Goal: Task Accomplishment & Management: Manage account settings

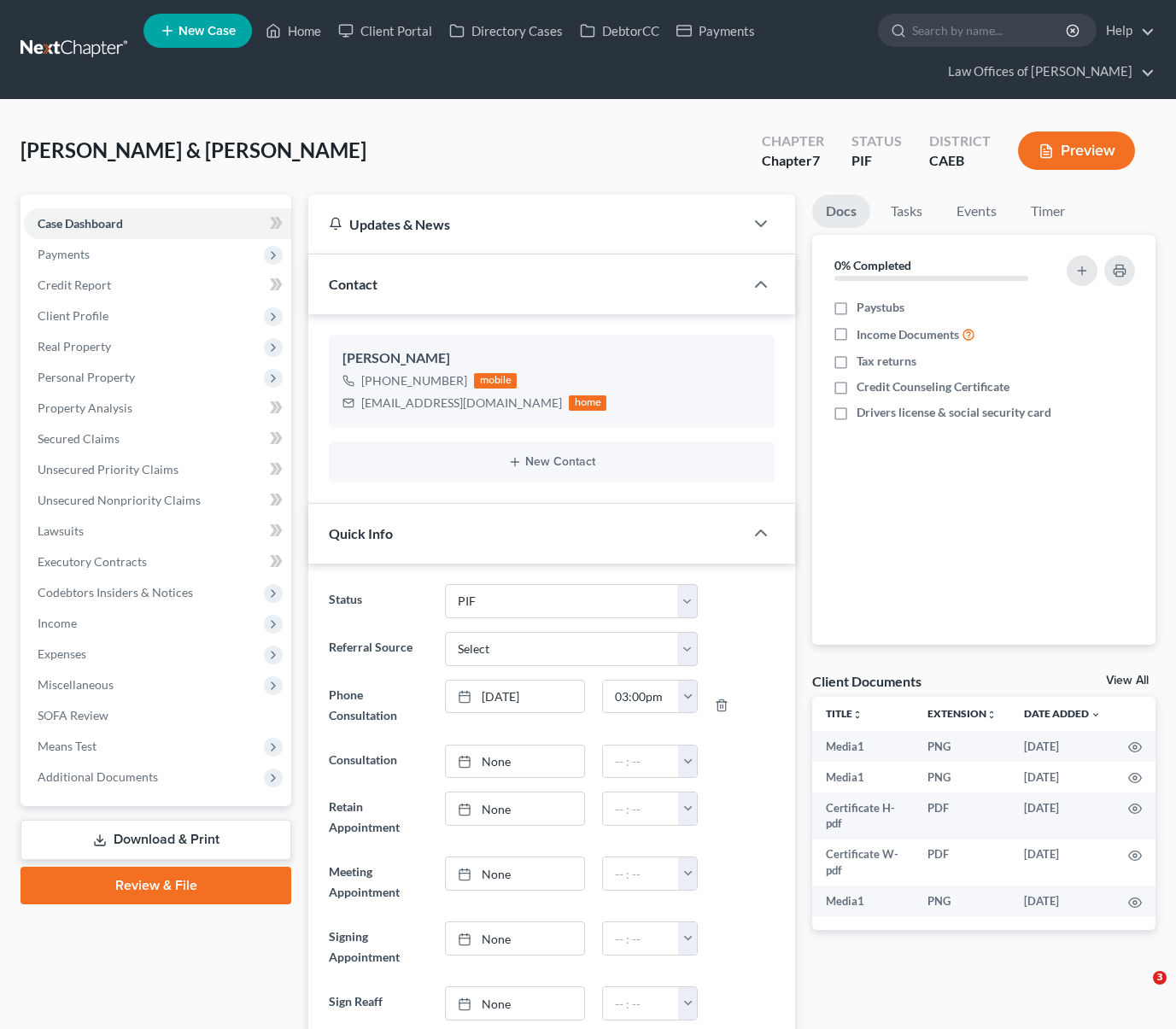
select select "11"
select select "0"
click at [309, 28] on link "Home" at bounding box center [293, 30] width 72 height 30
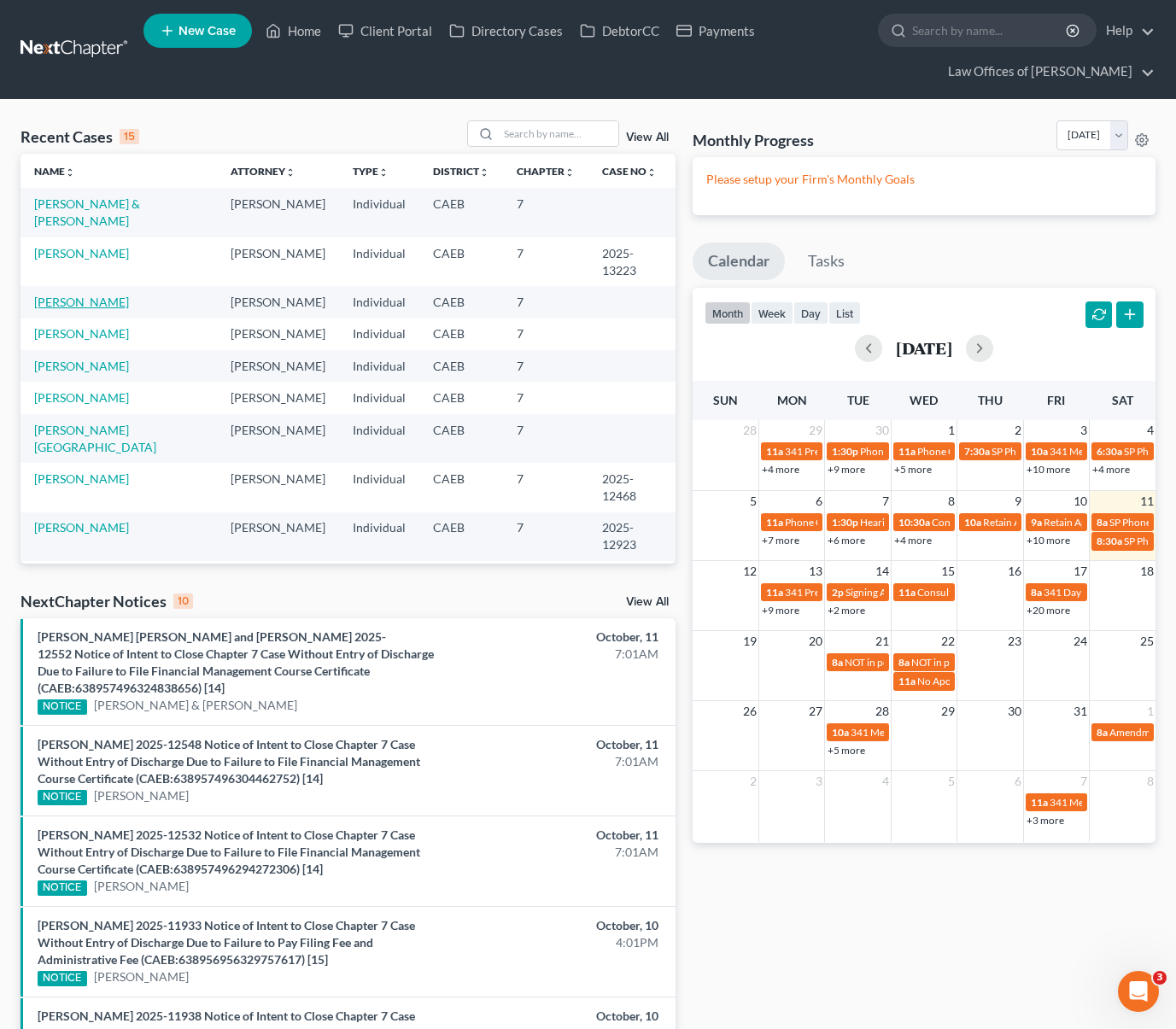
click at [63, 303] on link "[PERSON_NAME]" at bounding box center [82, 301] width 95 height 14
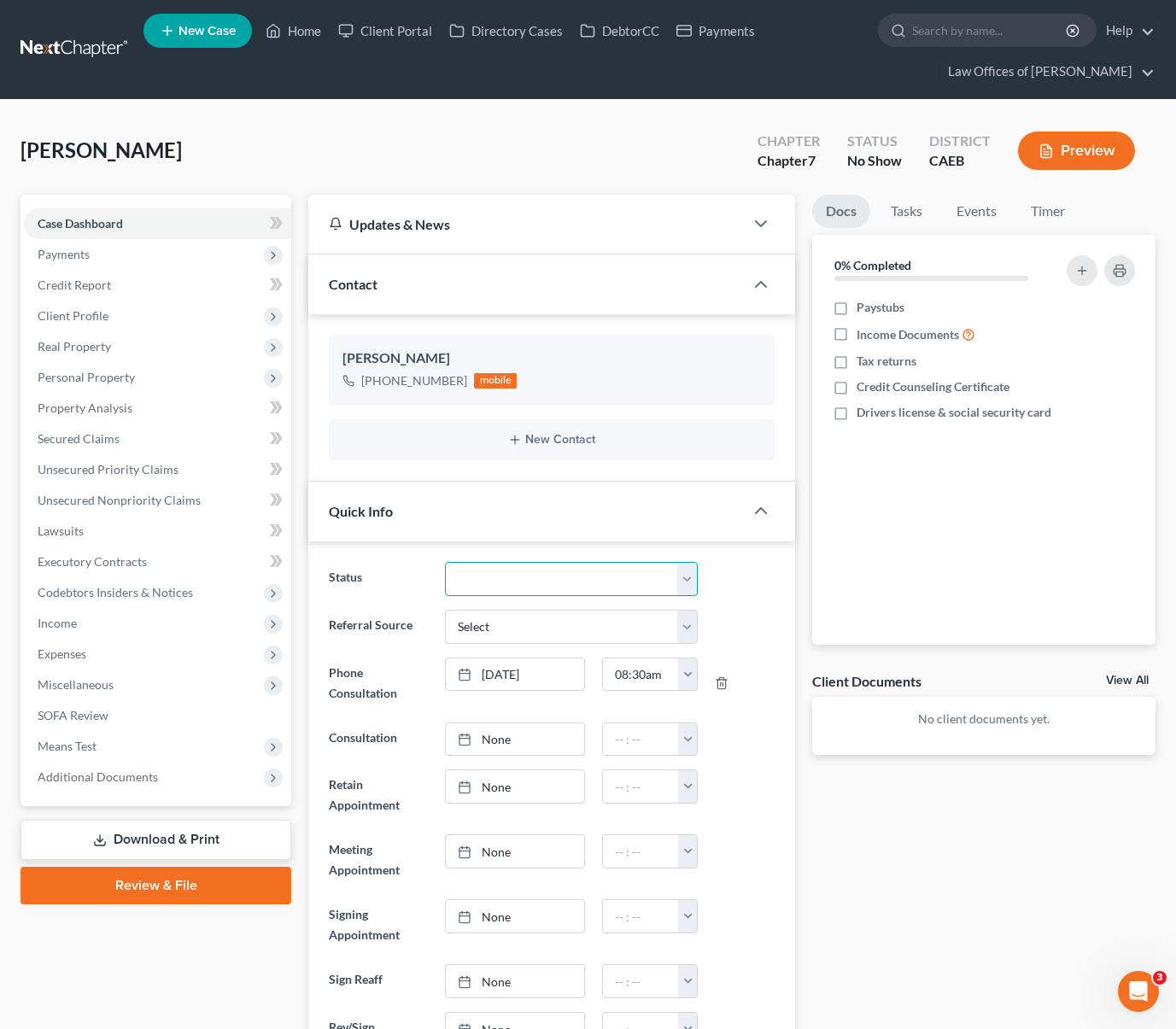
click at [686, 575] on select "Cancelled/Refund Closed Consultation Declined Discharged Filed Income Check In …" at bounding box center [571, 579] width 252 height 34
select select "10"
click at [445, 562] on select "Cancelled/Refund Closed Consultation Declined Discharged Filed Income Check In …" at bounding box center [571, 579] width 252 height 34
click at [106, 320] on span "Client Profile" at bounding box center [73, 315] width 71 height 14
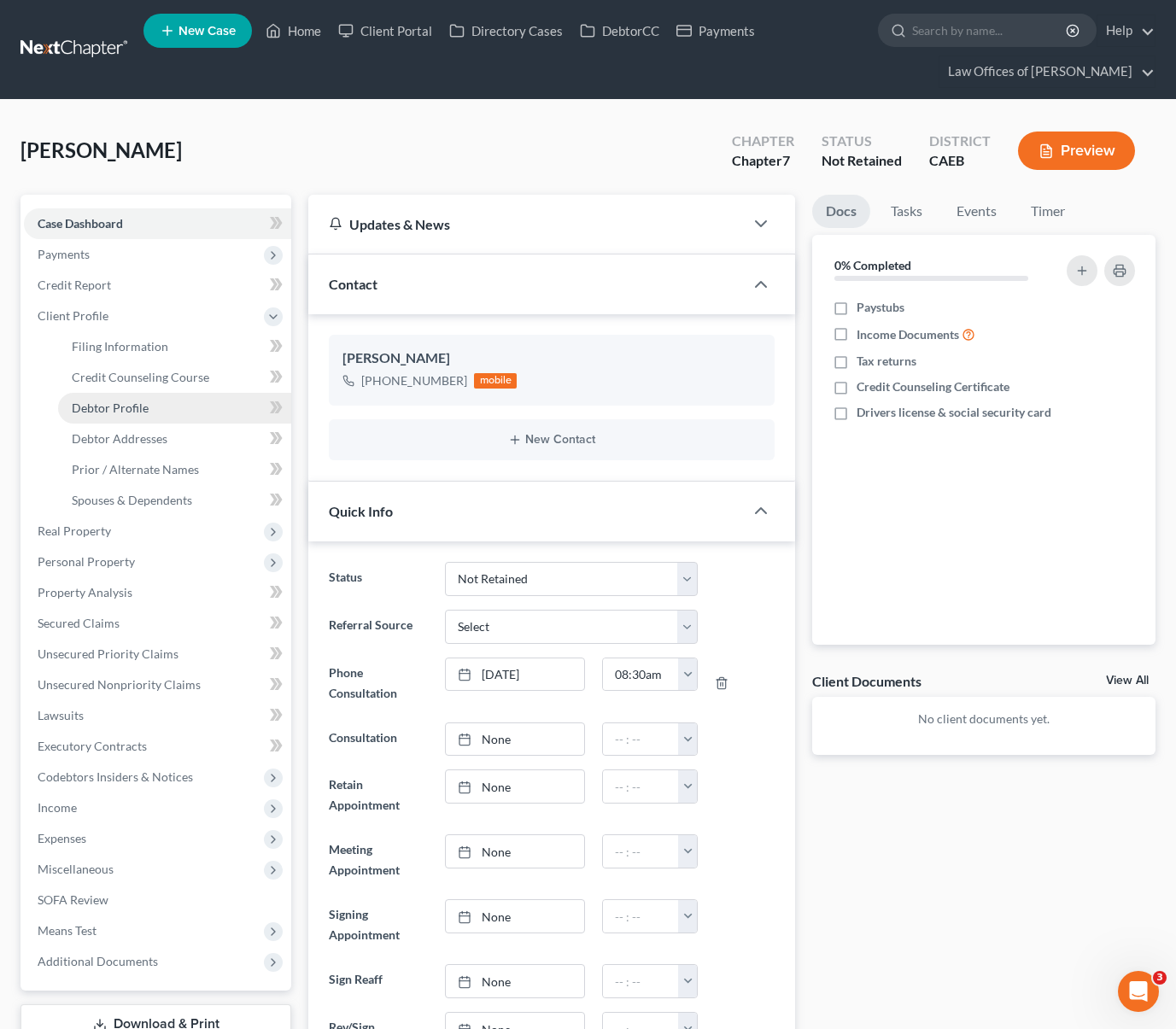
click at [148, 412] on link "Debtor Profile" at bounding box center [175, 408] width 233 height 30
select select "0"
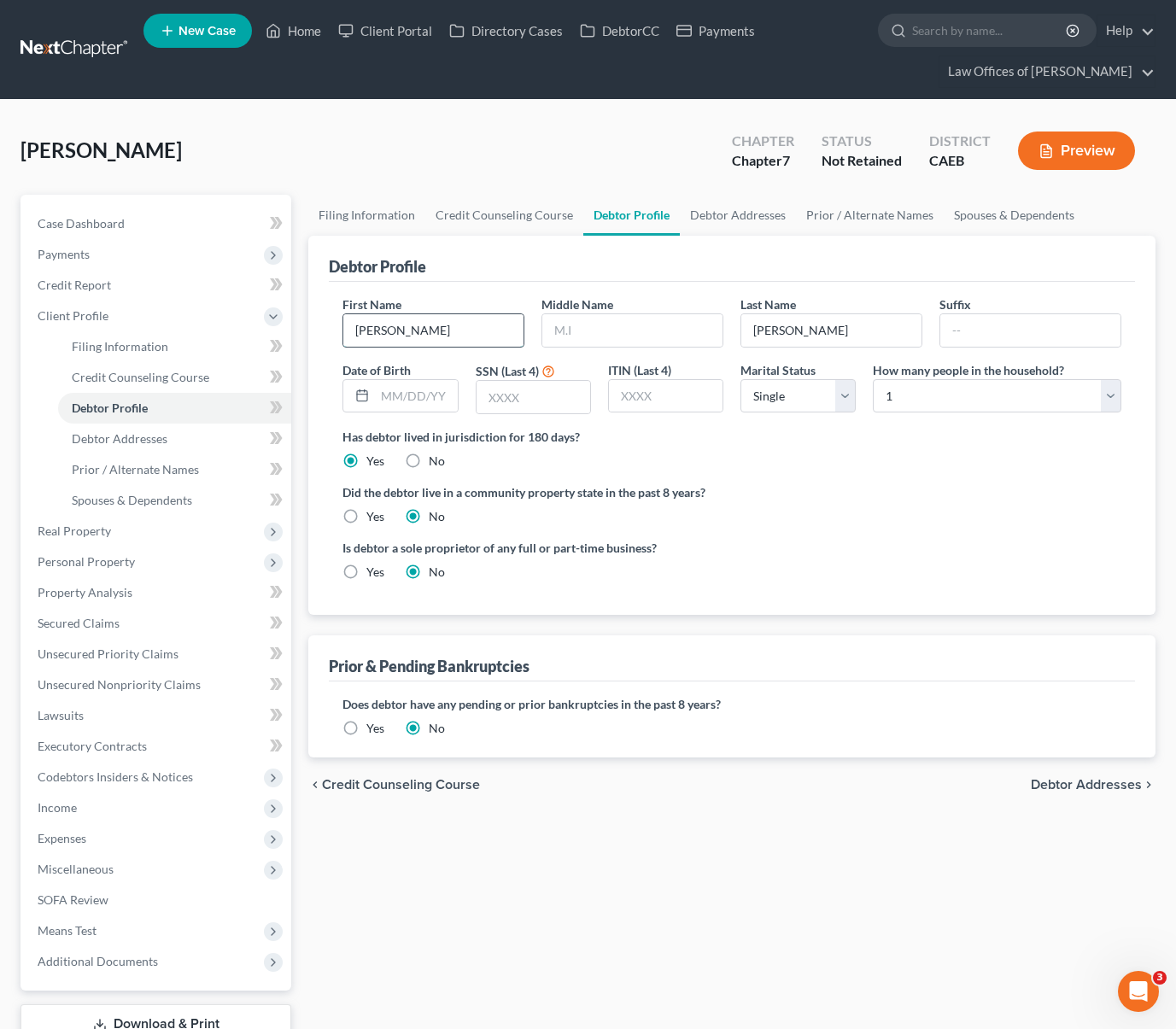
click at [423, 329] on input "[PERSON_NAME]" at bounding box center [434, 330] width 180 height 32
type input "[PERSON_NAME] 2025"
click at [140, 226] on link "Case Dashboard" at bounding box center [158, 223] width 268 height 30
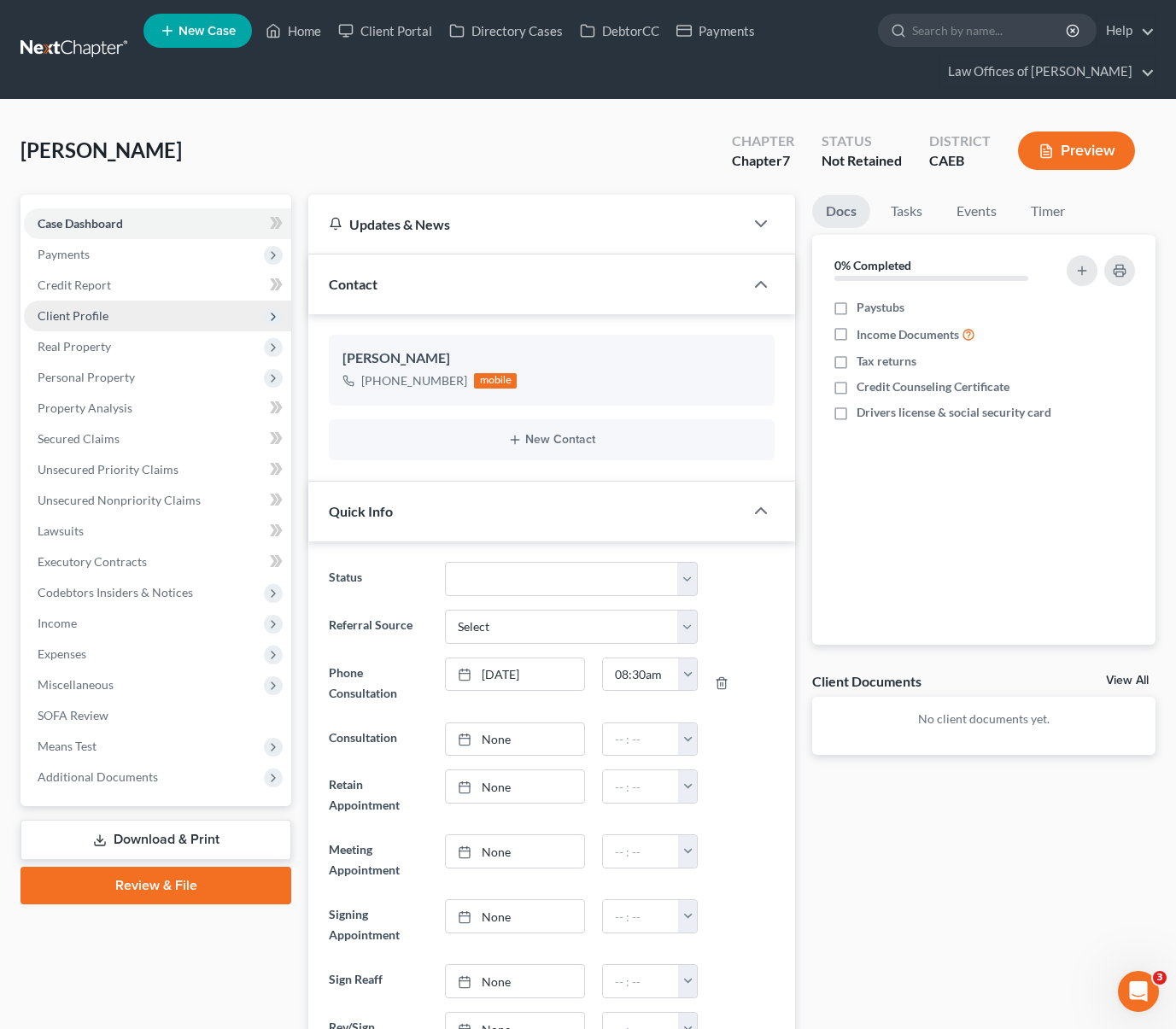
click at [110, 308] on span "Client Profile" at bounding box center [158, 316] width 268 height 30
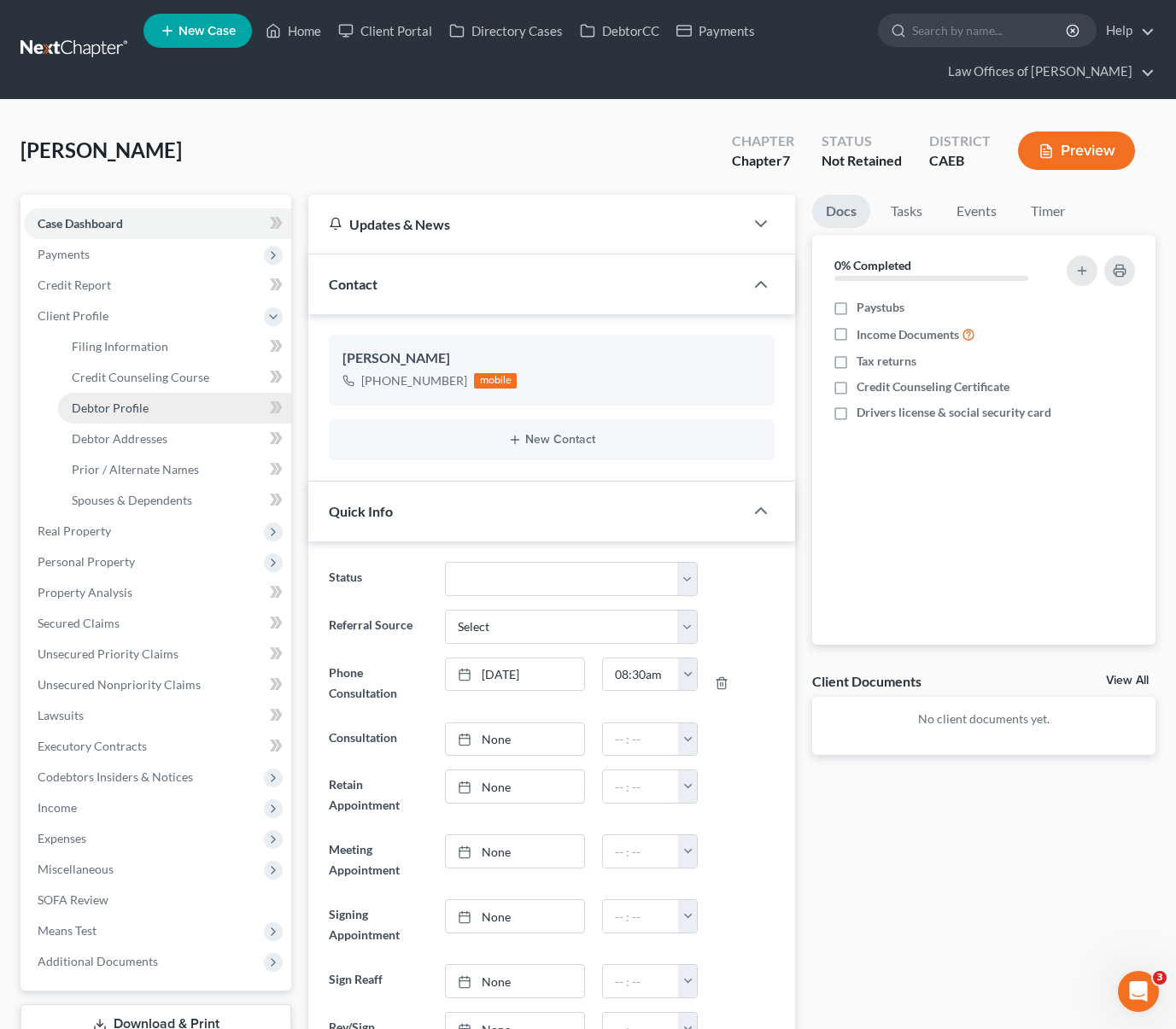
click at [167, 405] on link "Debtor Profile" at bounding box center [175, 408] width 233 height 30
select select "0"
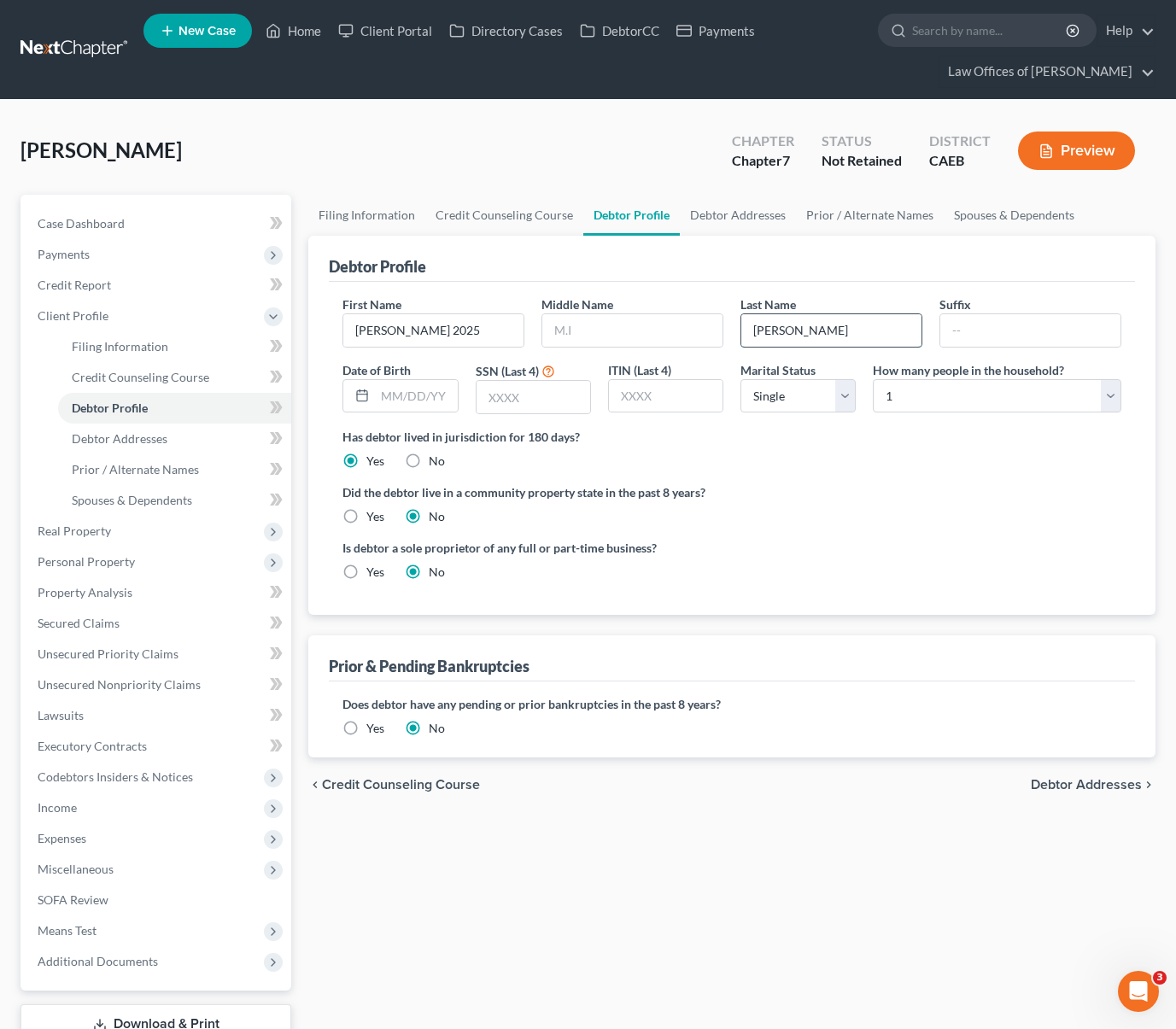
click at [813, 327] on input "[PERSON_NAME]" at bounding box center [831, 330] width 180 height 32
type input "[PERSON_NAME]"
click at [123, 224] on link "Case Dashboard" at bounding box center [158, 223] width 268 height 30
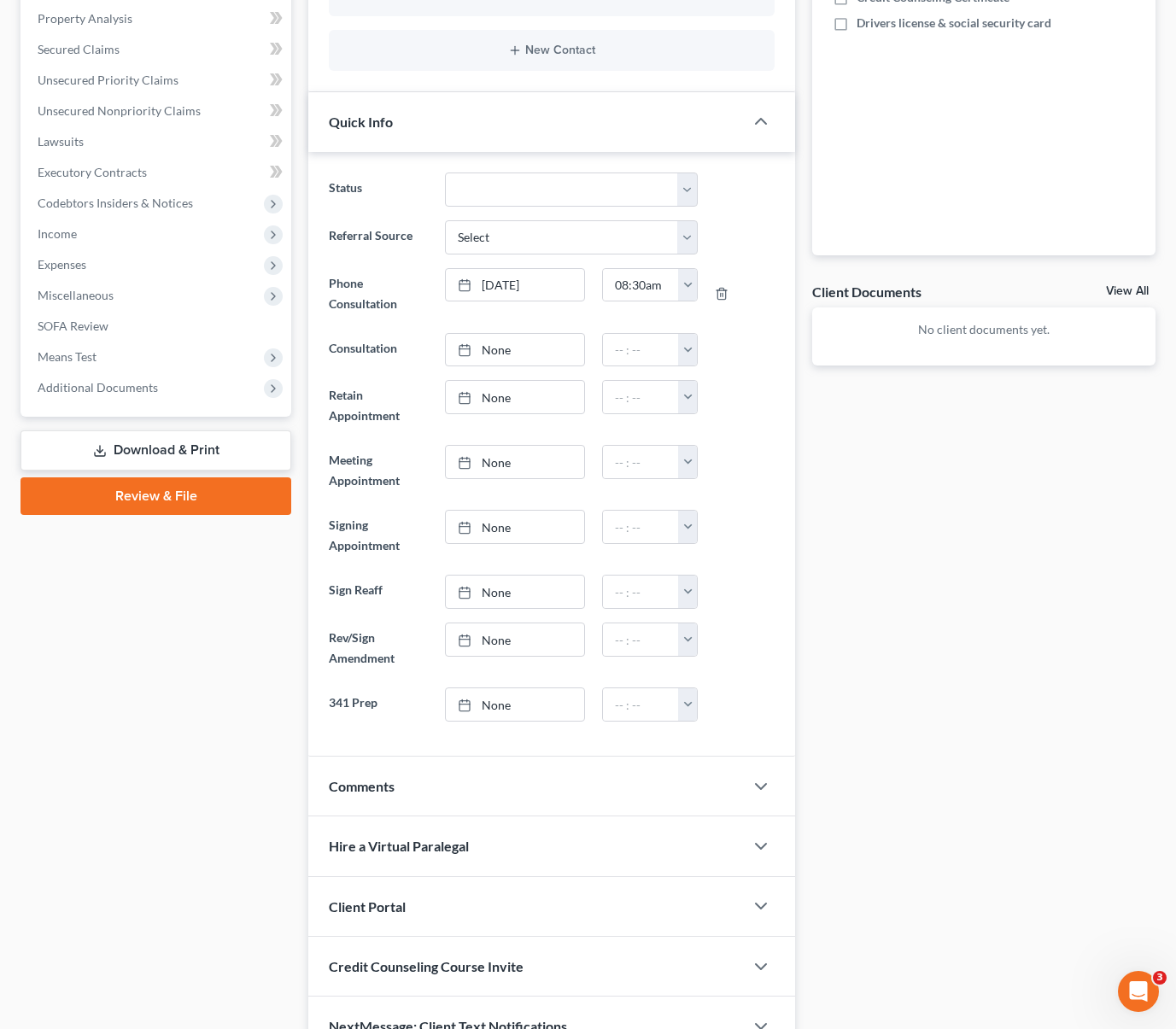
scroll to position [393, 0]
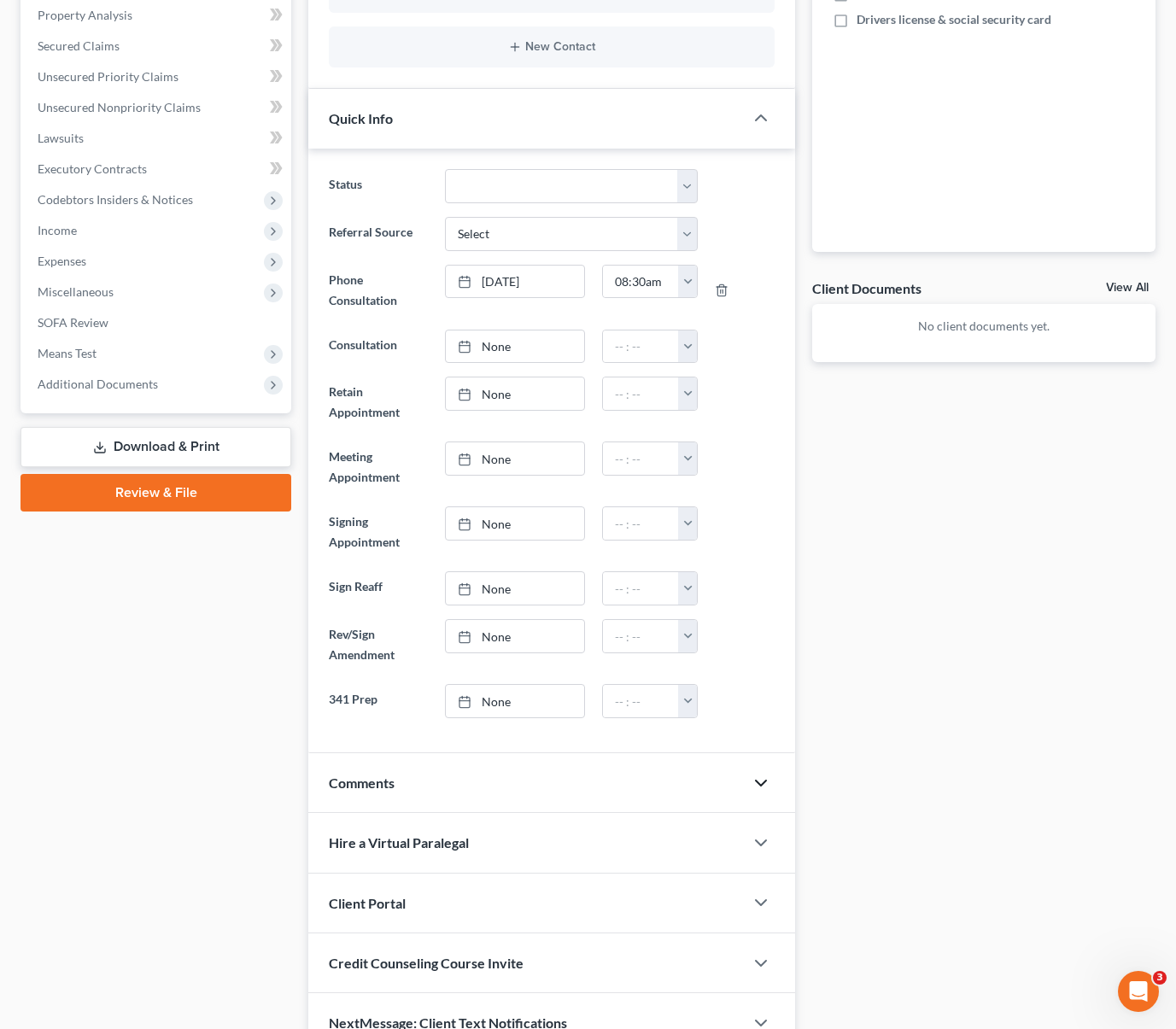
click at [755, 784] on icon "button" at bounding box center [761, 783] width 21 height 21
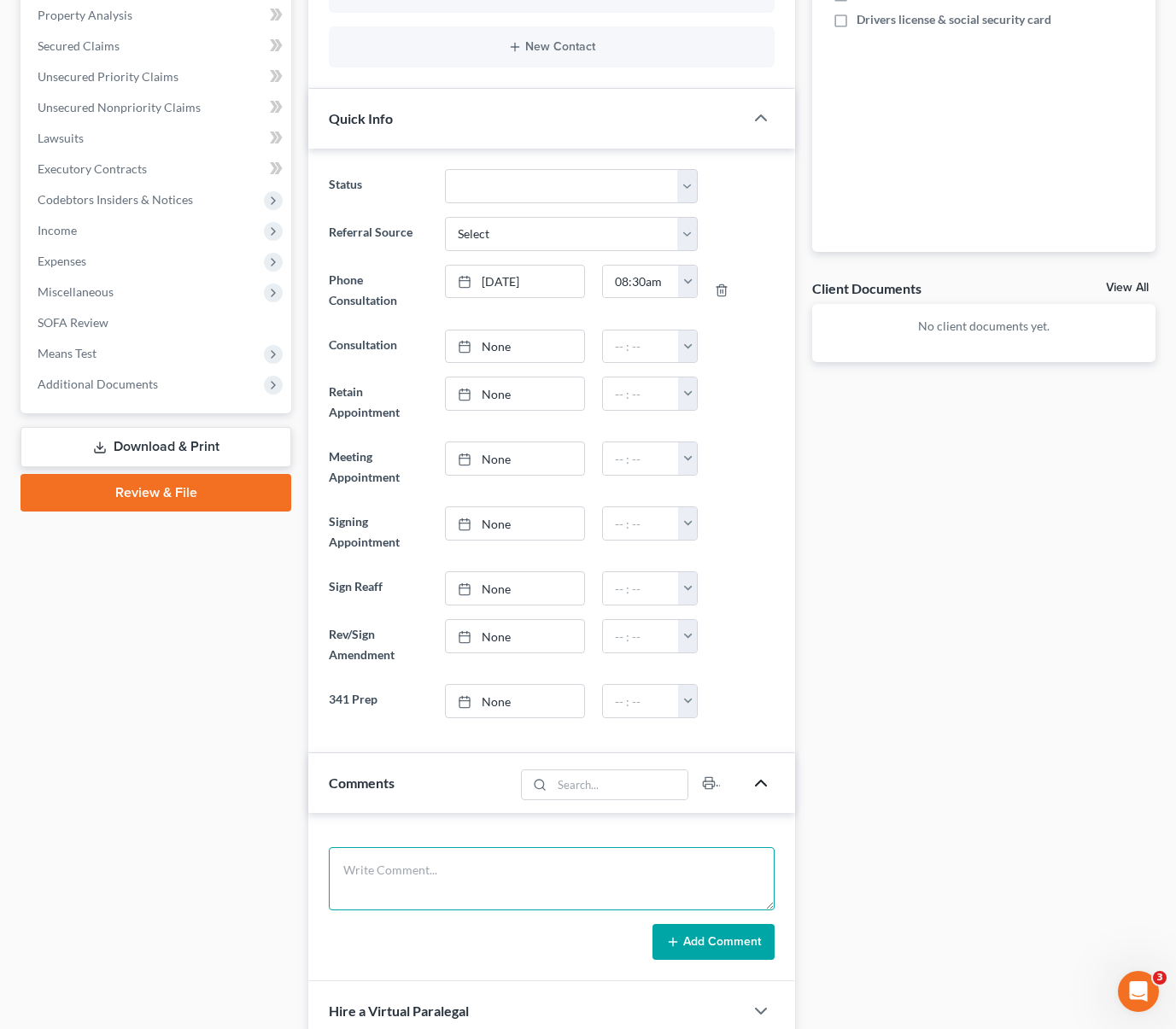
click at [433, 869] on textarea at bounding box center [551, 878] width 446 height 64
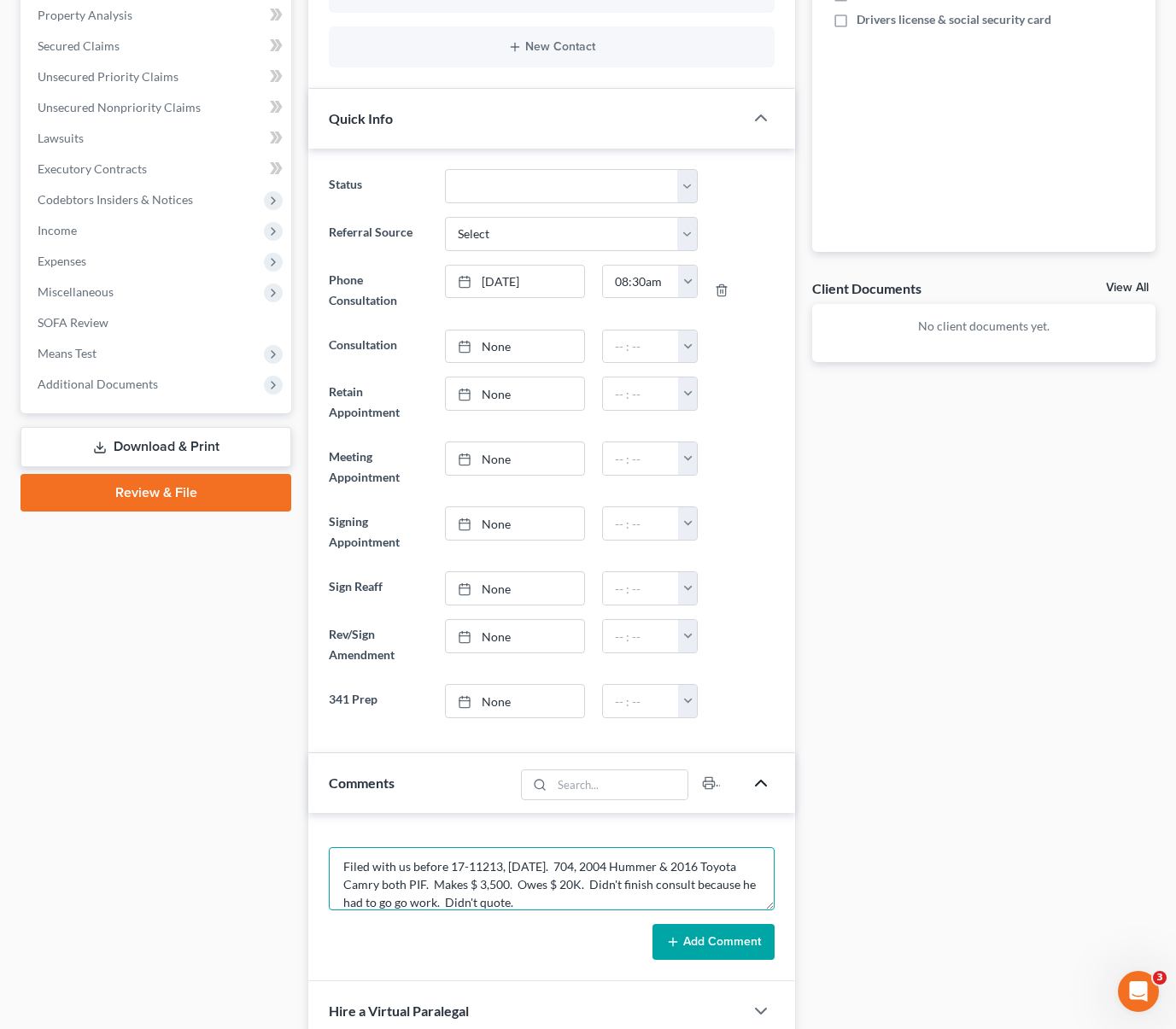
type textarea "Filed with us before 17-11213, [DATE]. 704, 2004 Hummer & 2016 Toyota Camry bot…"
click at [727, 948] on button "Add Comment" at bounding box center [713, 942] width 122 height 36
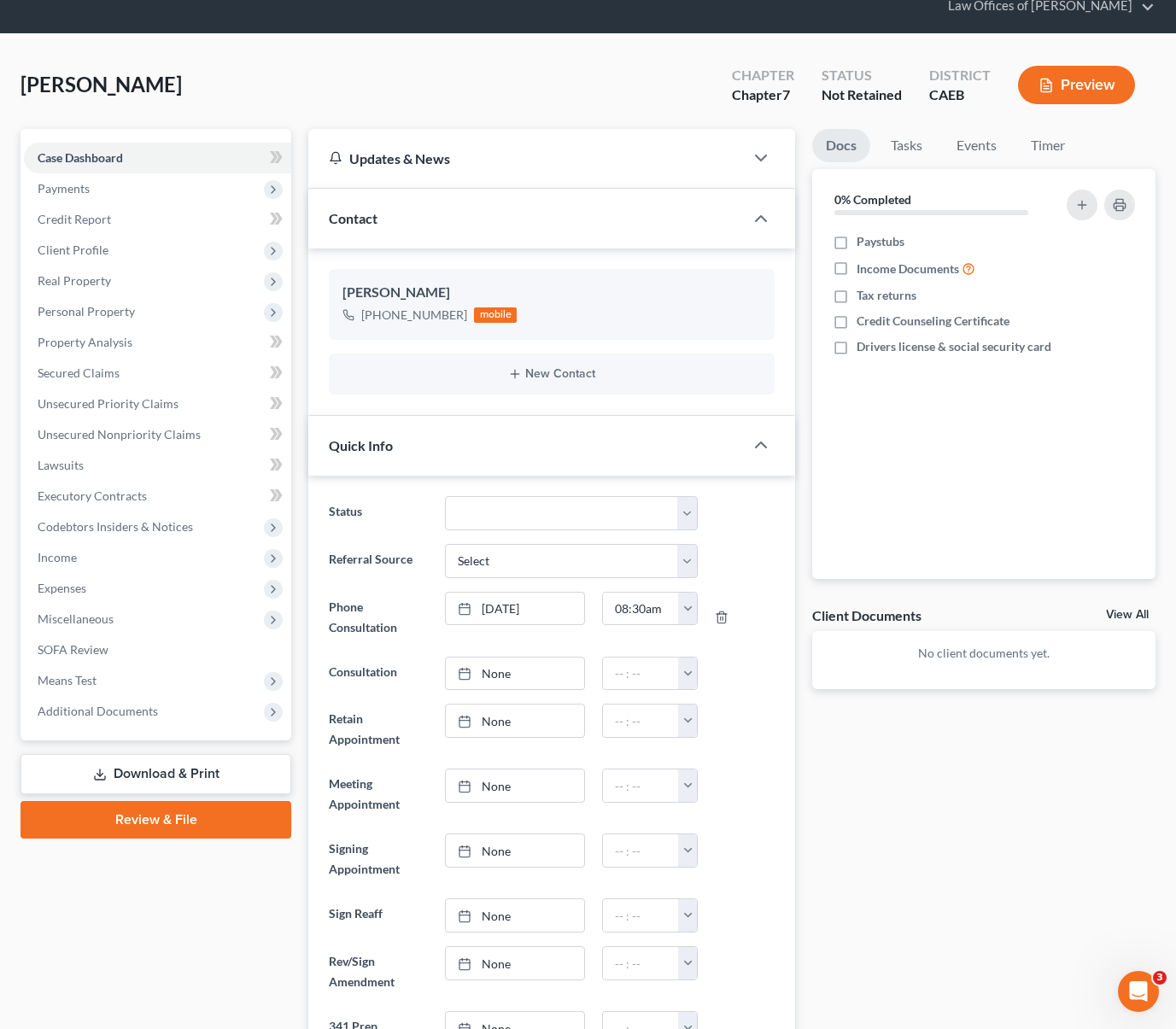
scroll to position [0, 0]
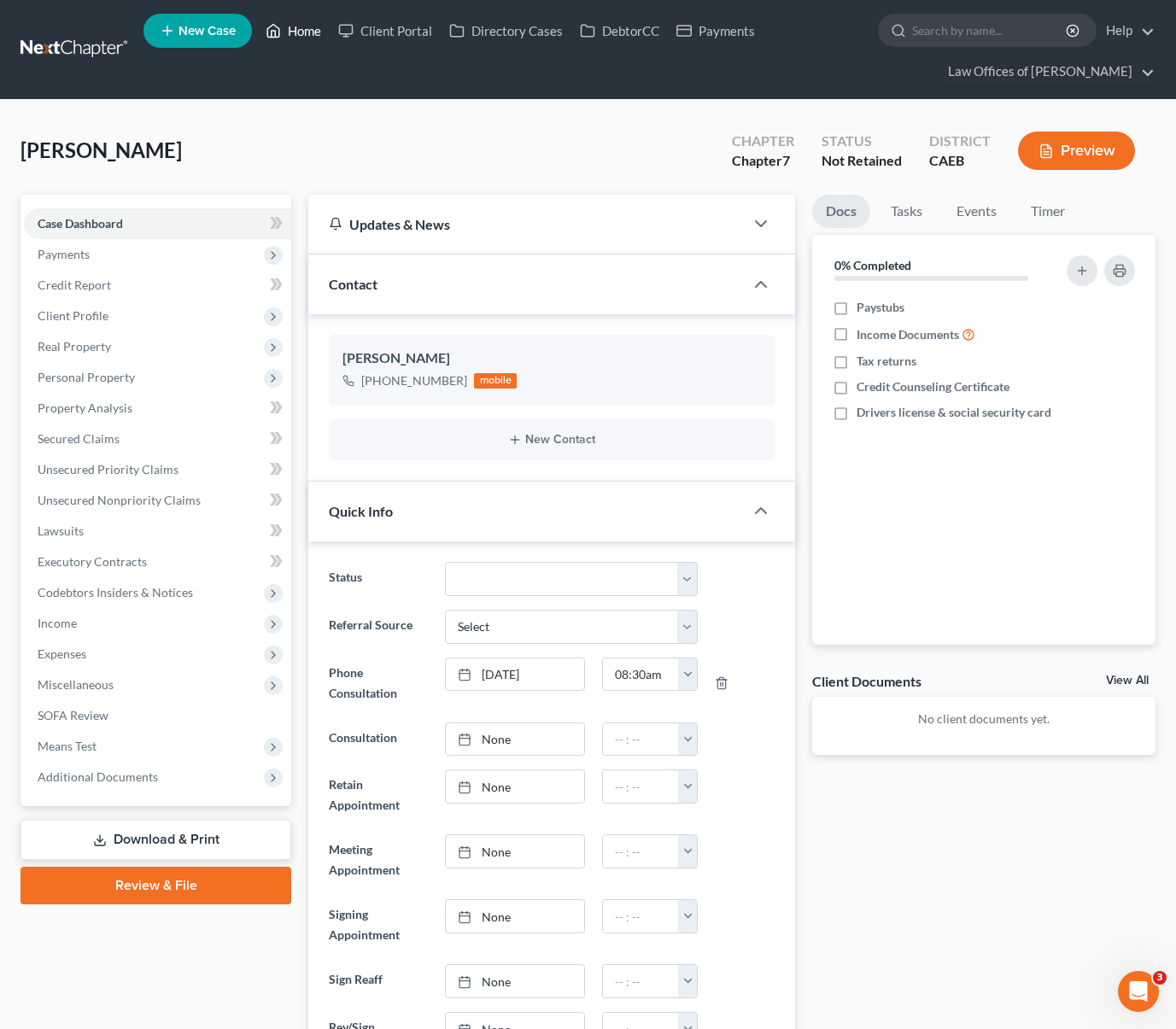
click at [313, 35] on link "Home" at bounding box center [293, 30] width 72 height 30
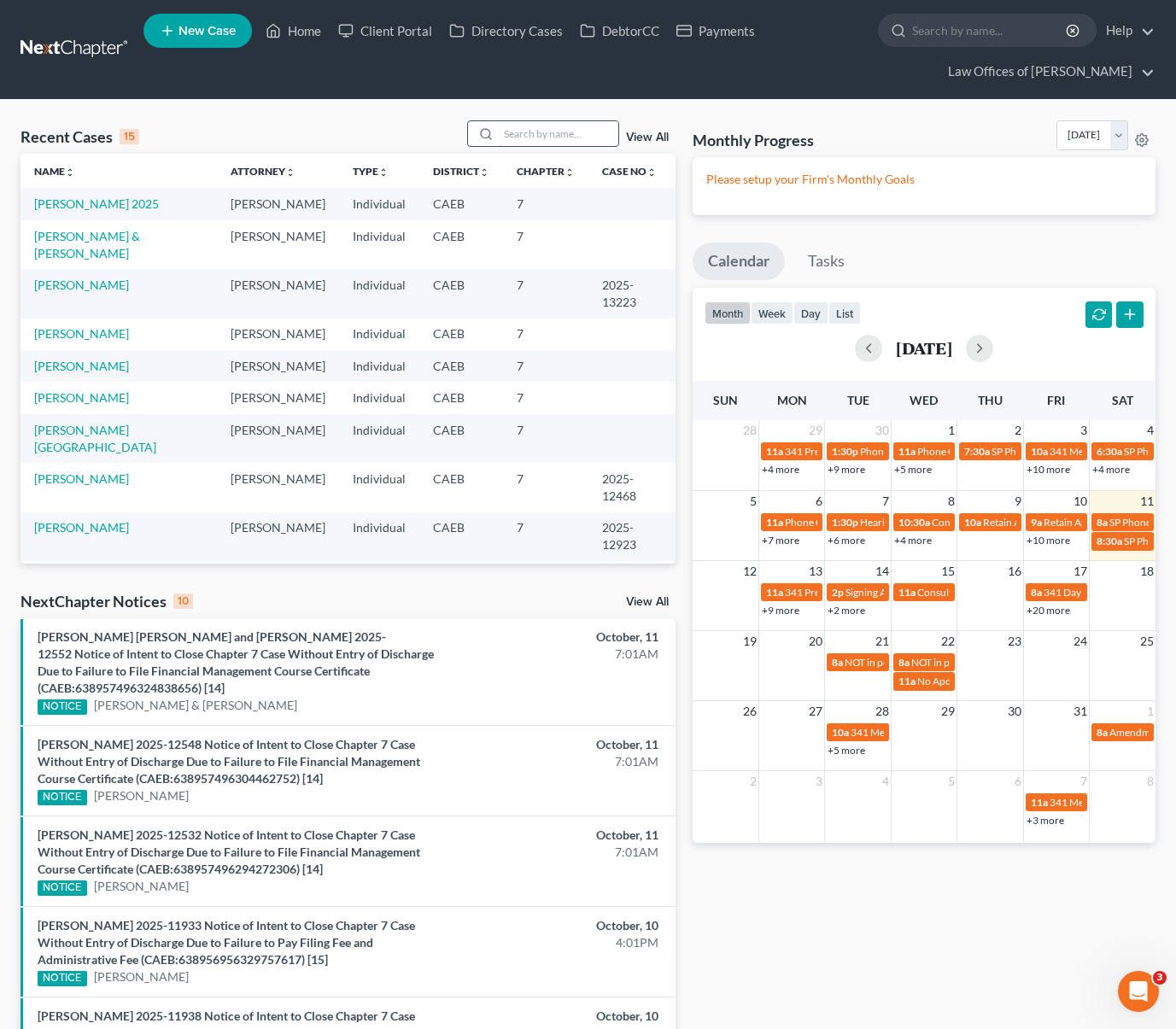
click at [555, 137] on input "search" at bounding box center [558, 134] width 120 height 25
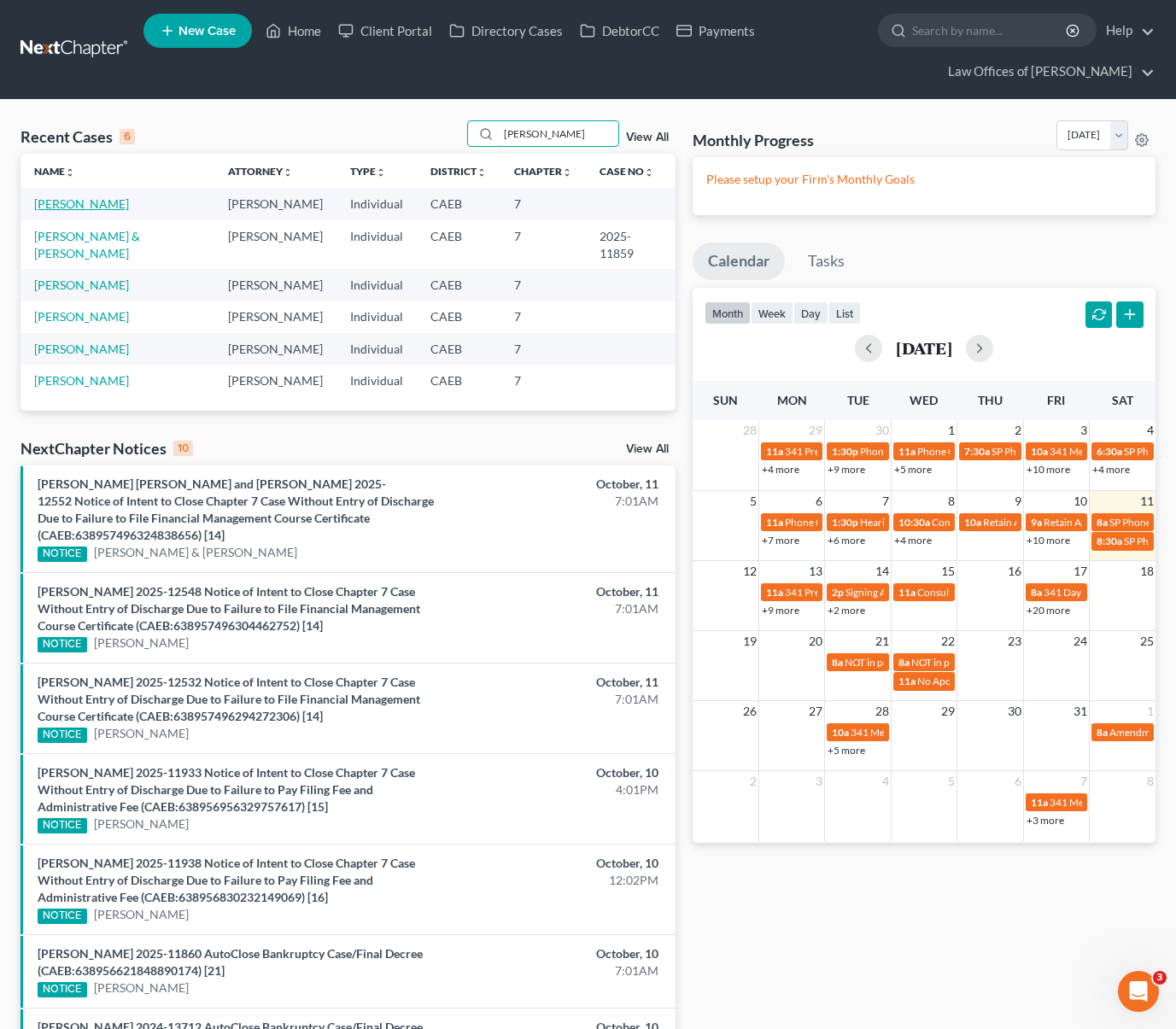
type input "[PERSON_NAME]"
click at [107, 208] on link "[PERSON_NAME]" at bounding box center [82, 203] width 95 height 14
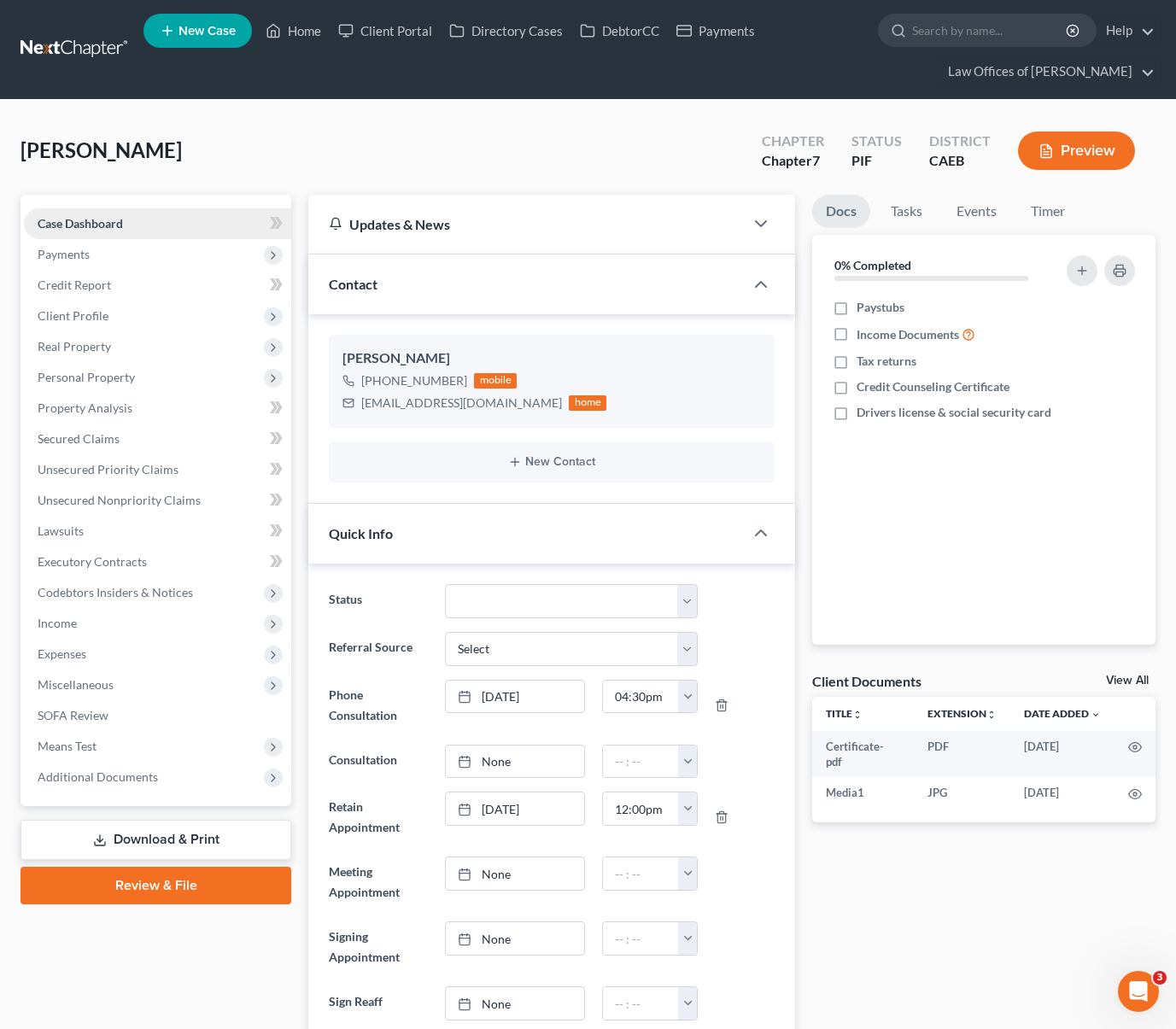
scroll to position [5009, 0]
drag, startPoint x: 362, startPoint y: 403, endPoint x: 509, endPoint y: 408, distance: 147.1
click at [509, 408] on div "[EMAIL_ADDRESS][DOMAIN_NAME] home" at bounding box center [475, 402] width 264 height 22
copy div "[EMAIL_ADDRESS][DOMAIN_NAME]"
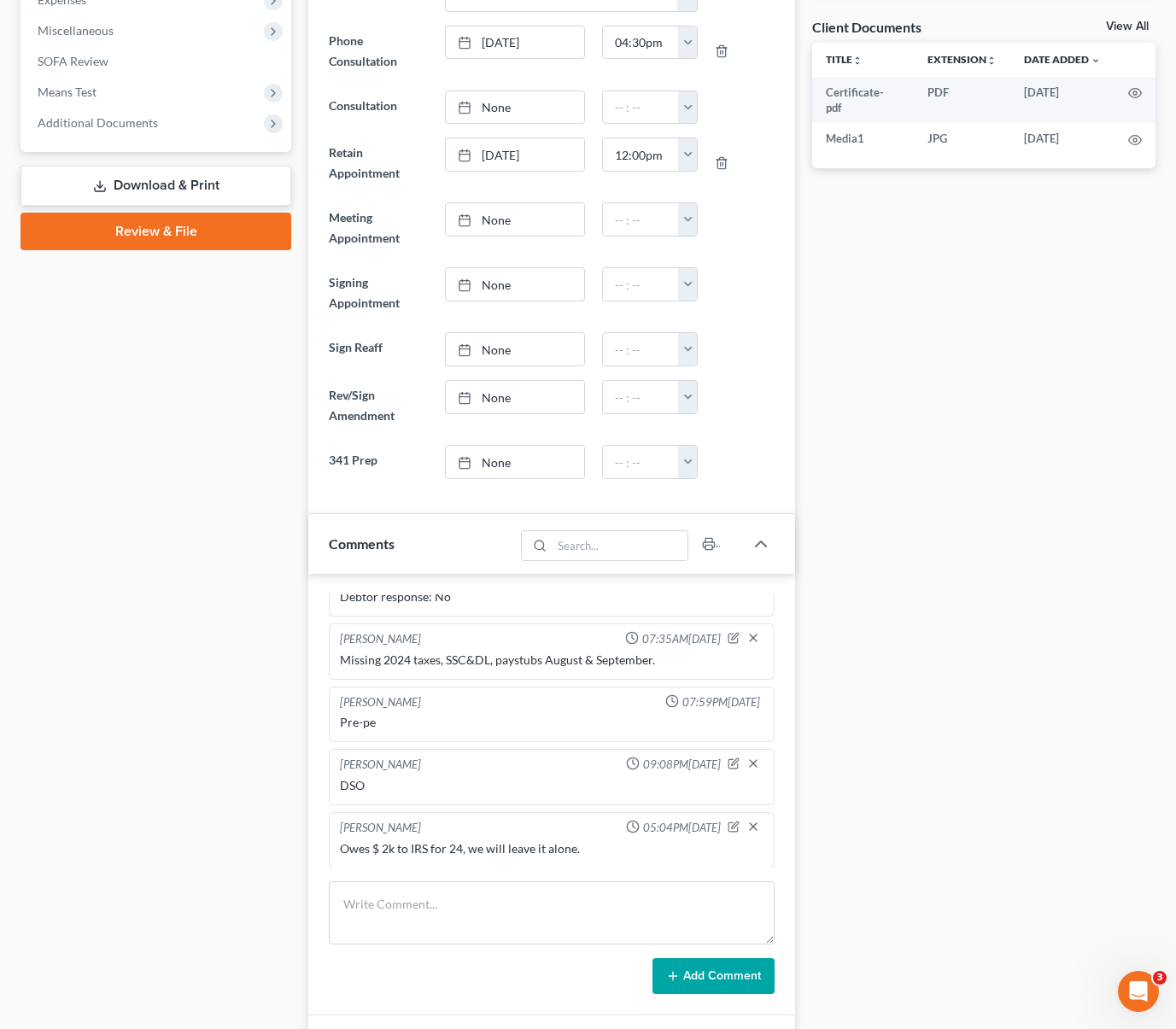
scroll to position [639, 0]
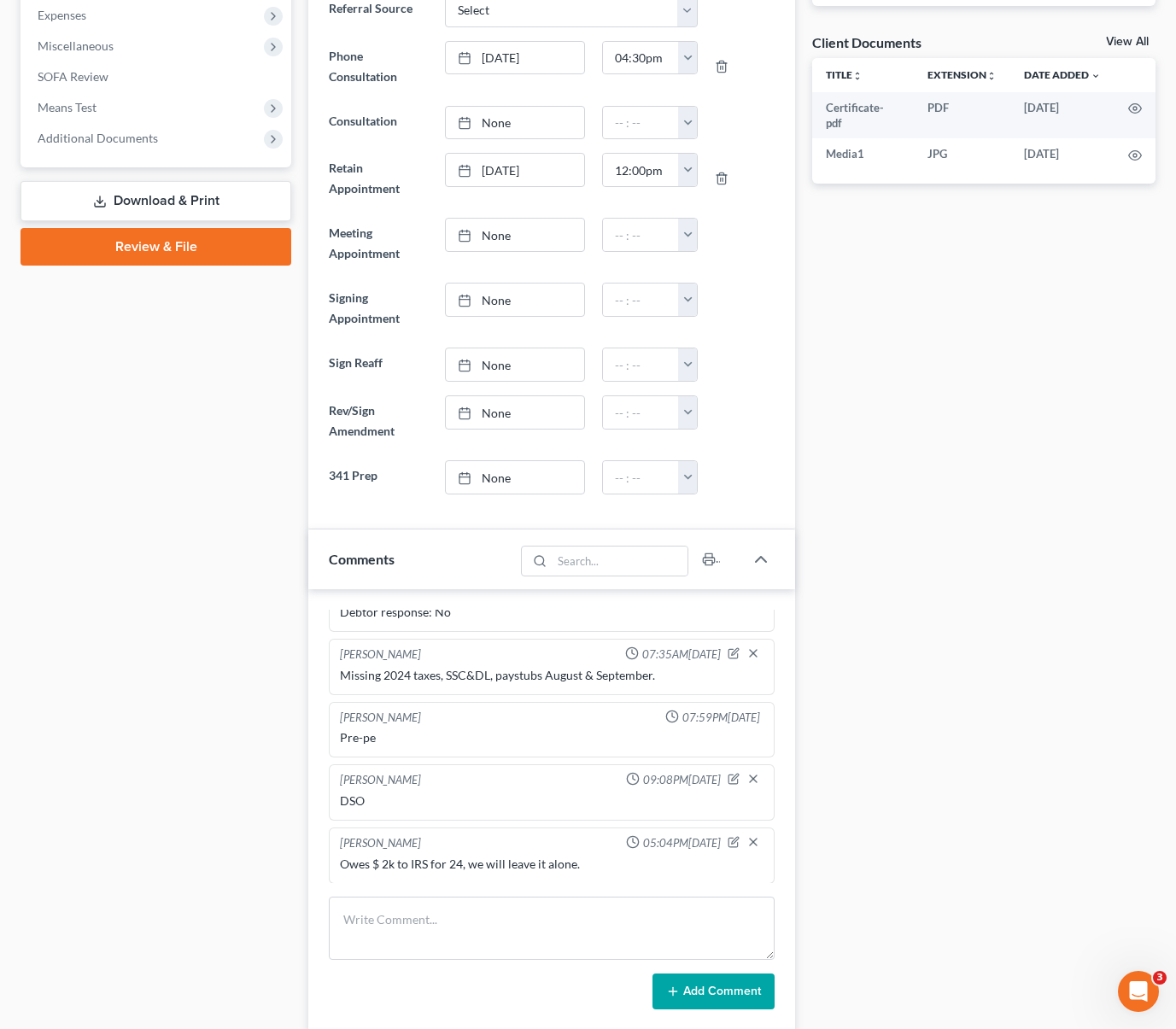
drag, startPoint x: 1137, startPoint y: 602, endPoint x: 1143, endPoint y: 571, distance: 31.6
click at [1143, 571] on div "Docs Tasks Events Timer 0% Completed Nothing here yet! Paystubs Income Document…" at bounding box center [984, 658] width 361 height 2204
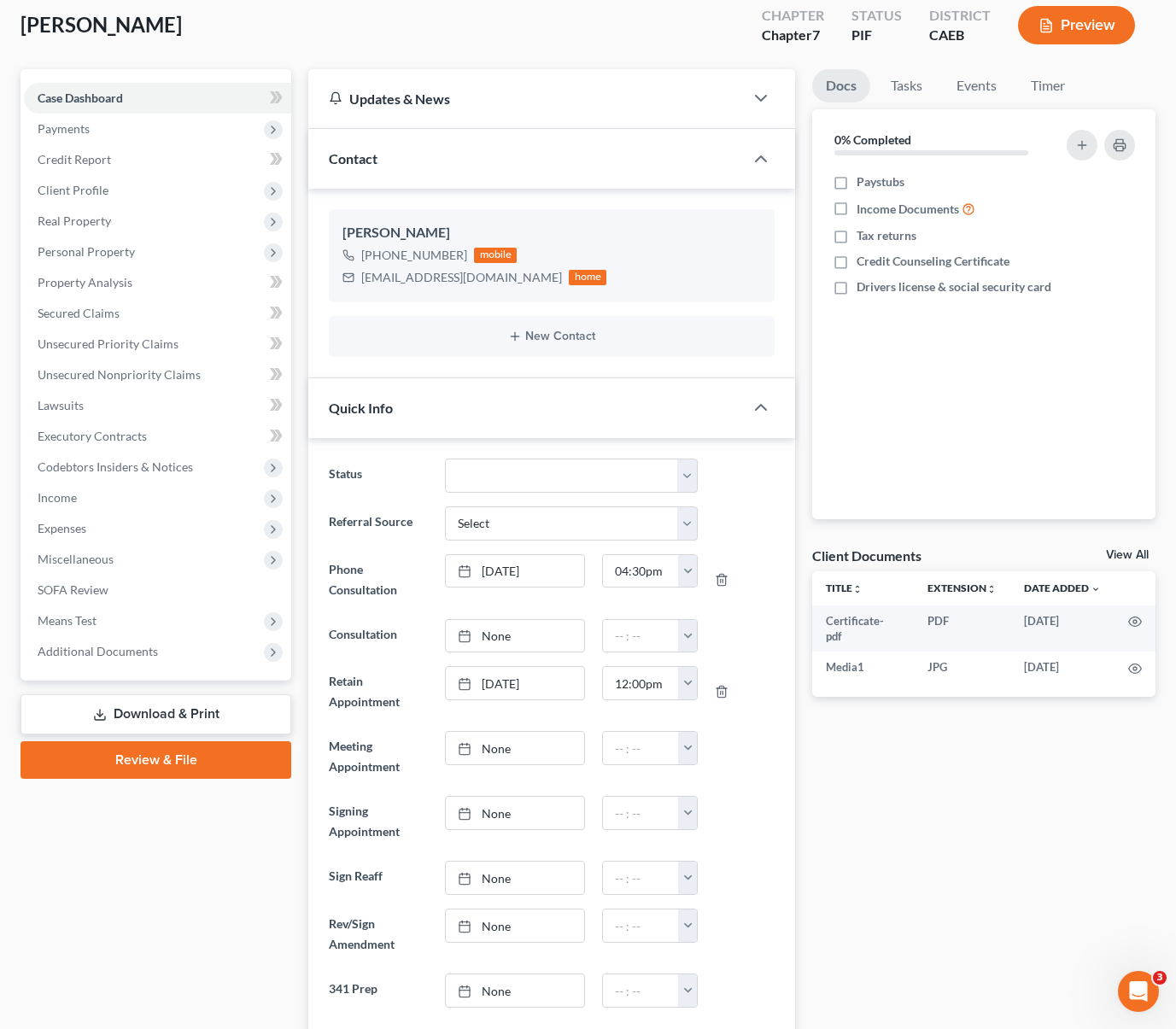
scroll to position [103, 0]
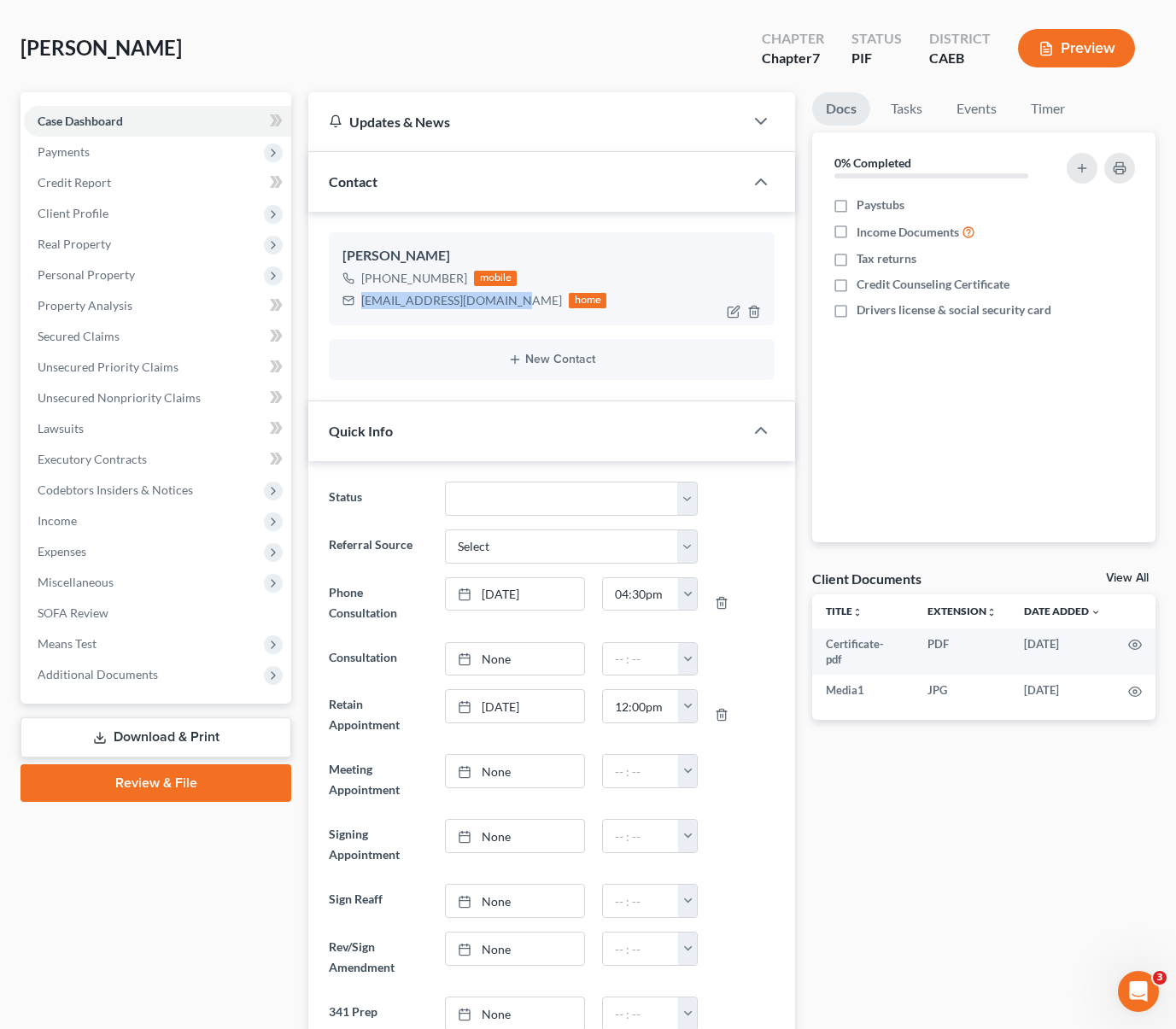
drag, startPoint x: 365, startPoint y: 300, endPoint x: 505, endPoint y: 303, distance: 140.0
click at [505, 303] on div "[EMAIL_ADDRESS][DOMAIN_NAME]" at bounding box center [461, 301] width 200 height 17
copy div "[EMAIL_ADDRESS][DOMAIN_NAME]"
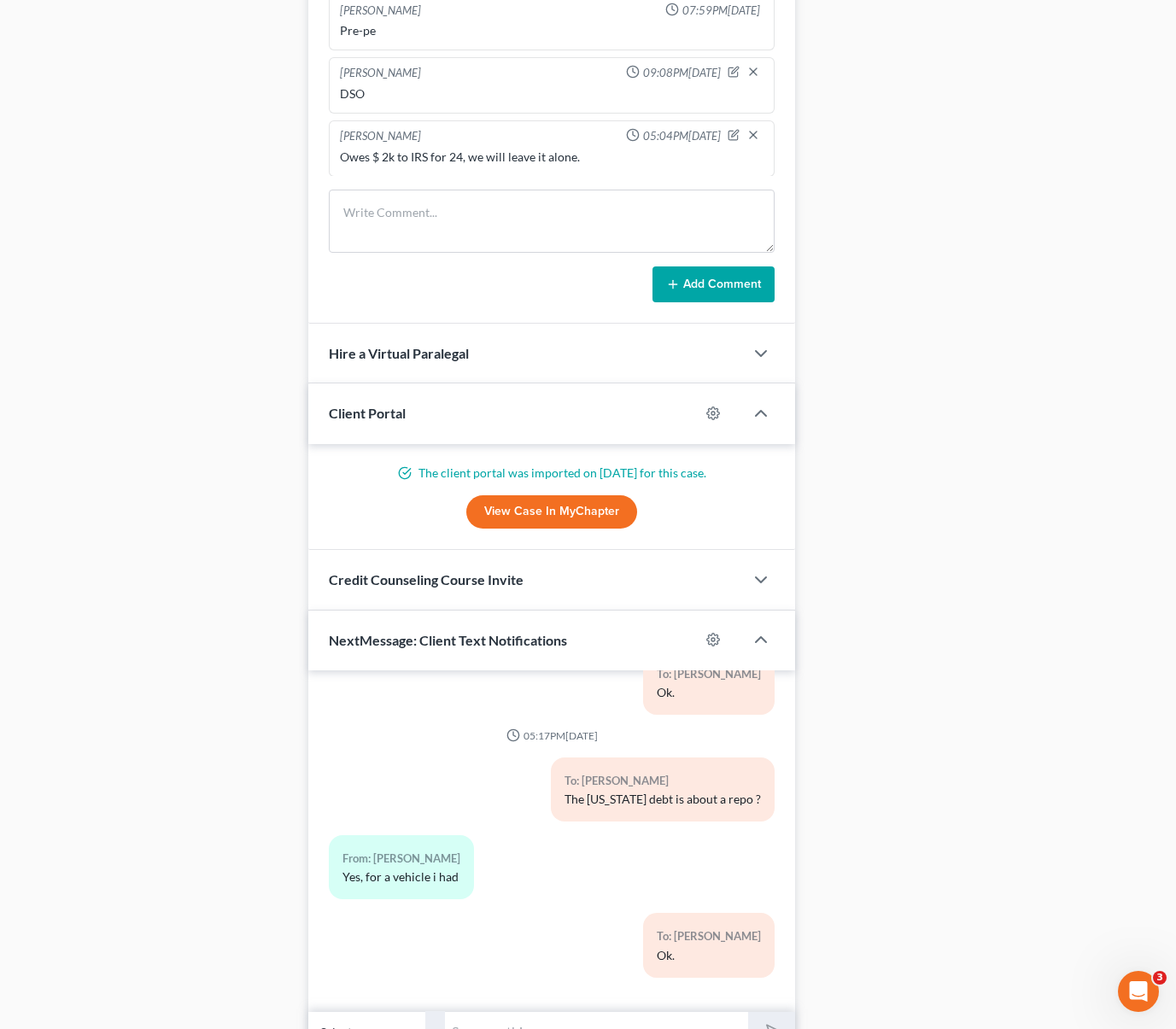
scroll to position [1433, 0]
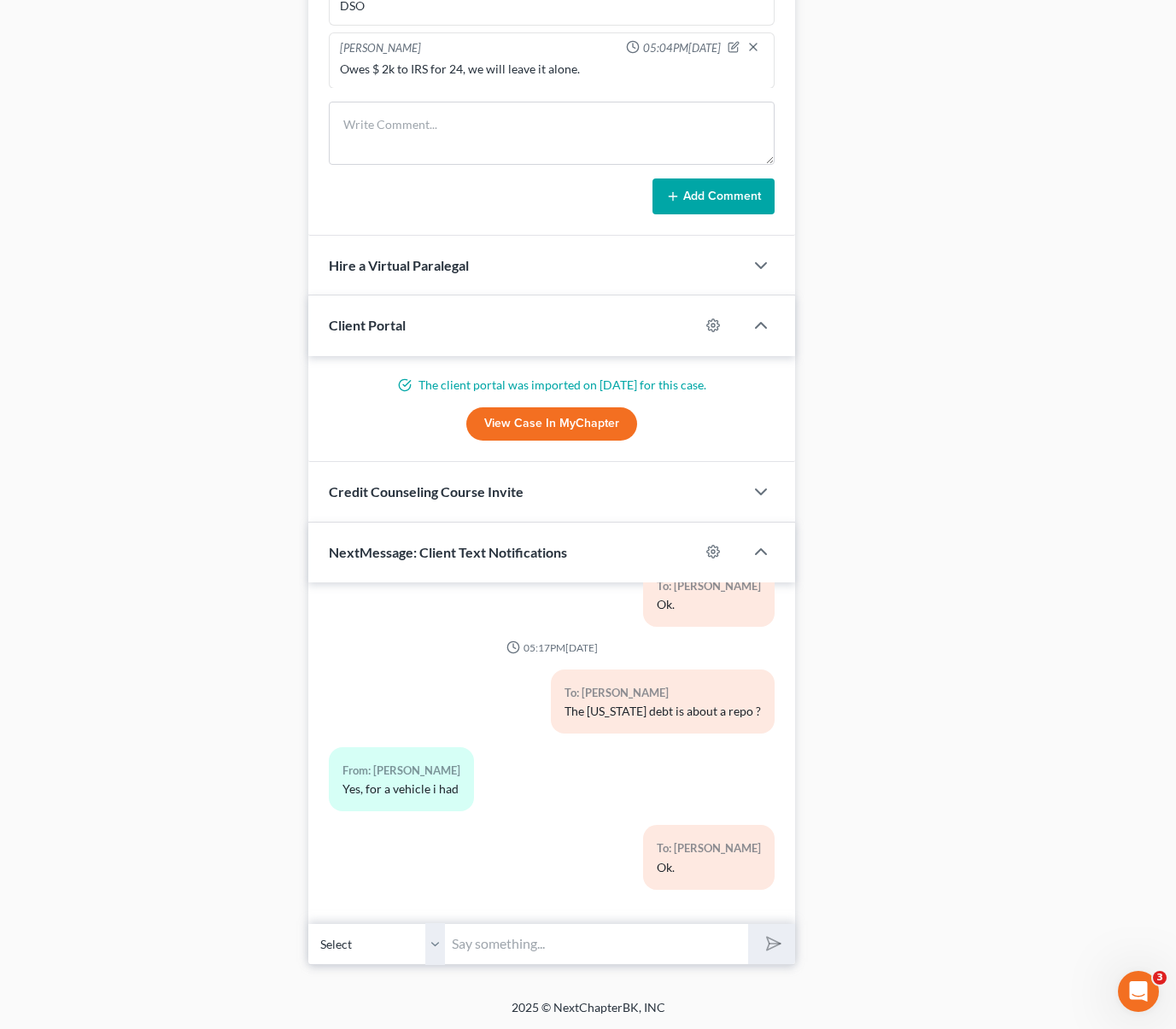
click at [549, 929] on input "text" at bounding box center [596, 944] width 303 height 42
type input "Hi [PERSON_NAME]. We just emailed you the petition for your reviewing. Please r…"
click at [748, 924] on button "submit" at bounding box center [771, 944] width 47 height 40
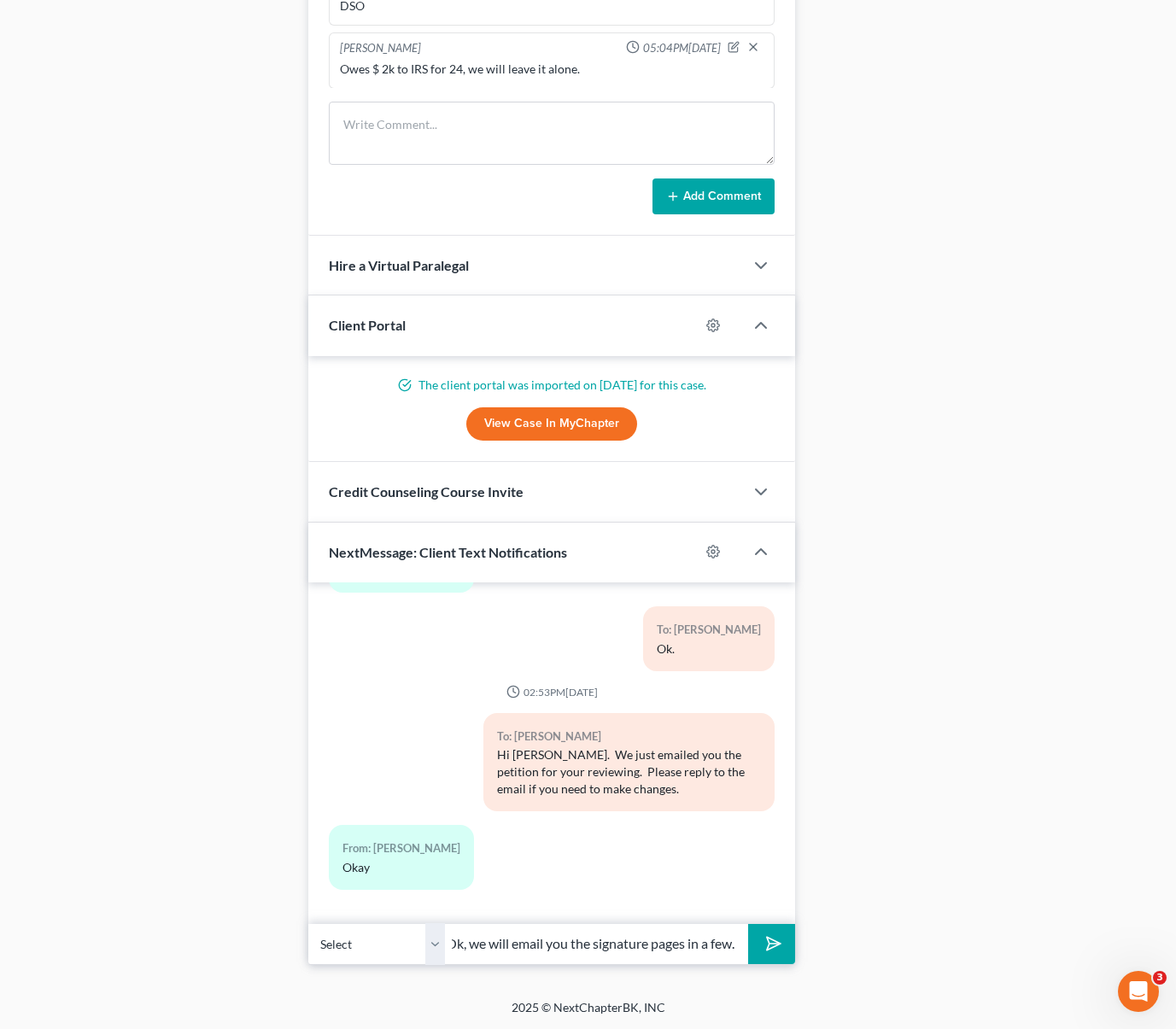
scroll to position [0, 13]
type input "Ok, we will email you the signature pages in a few."
click at [748, 924] on button "submit" at bounding box center [771, 944] width 47 height 40
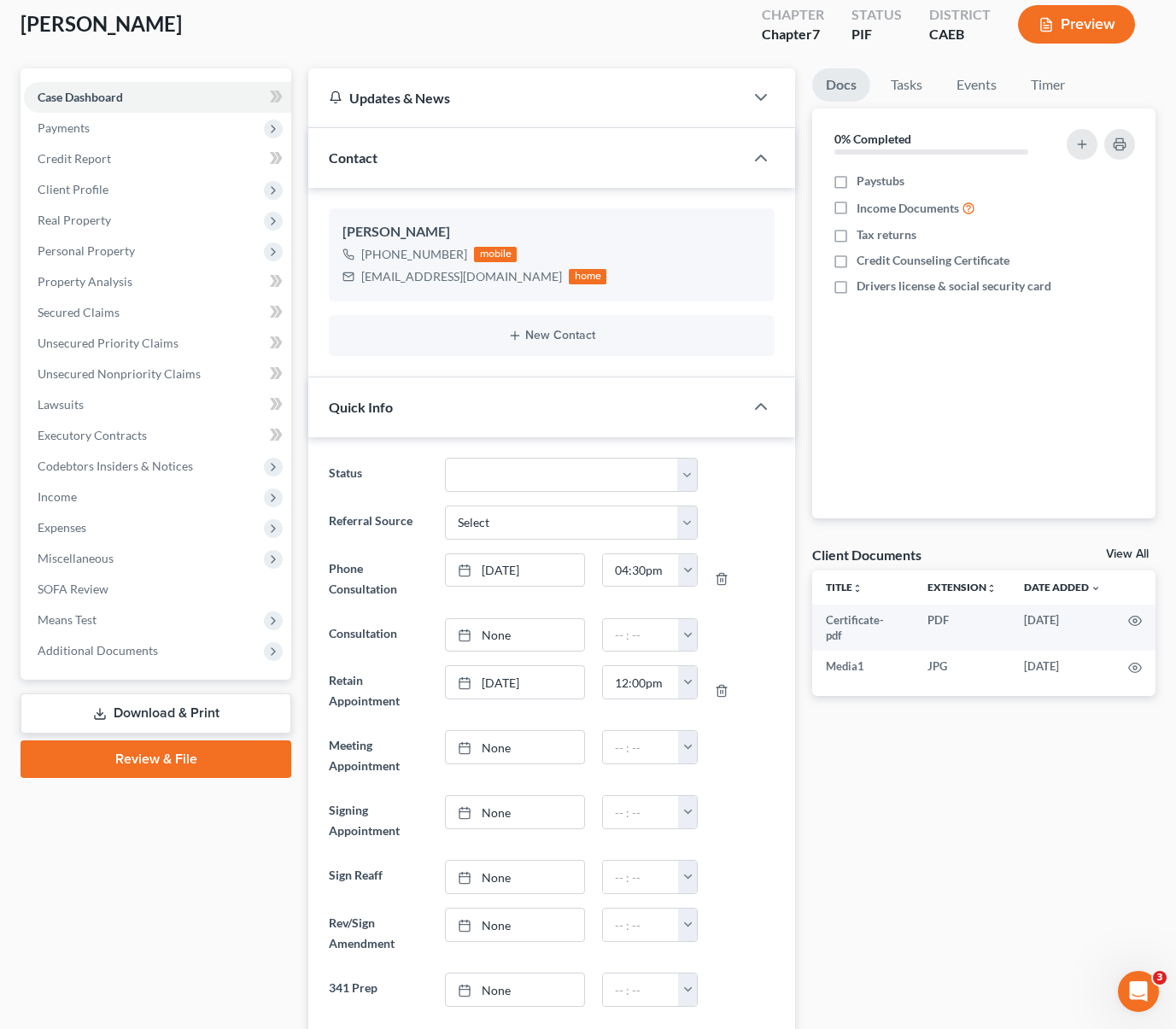
scroll to position [0, 0]
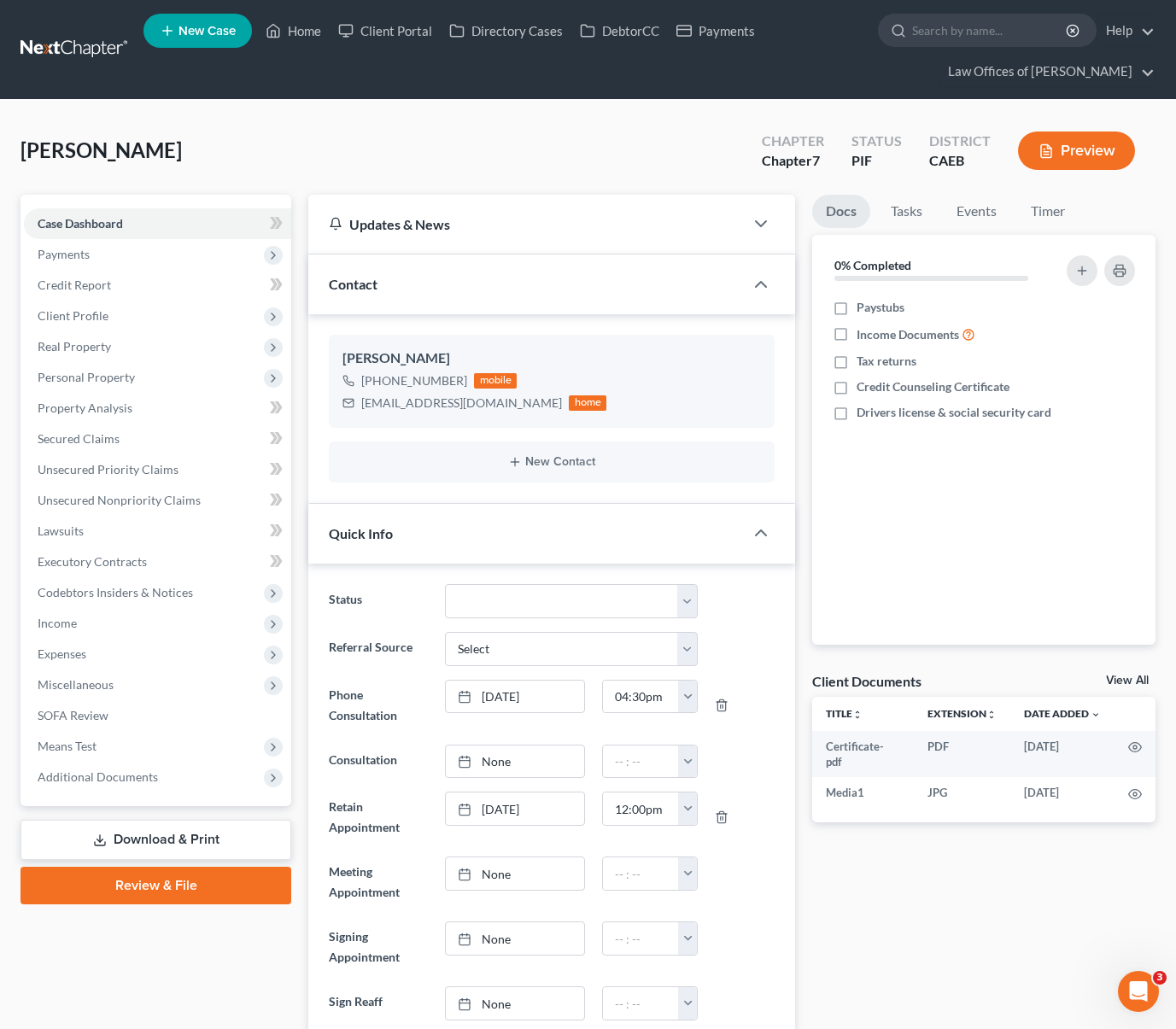
click at [200, 839] on link "Download & Print" at bounding box center [156, 840] width 271 height 40
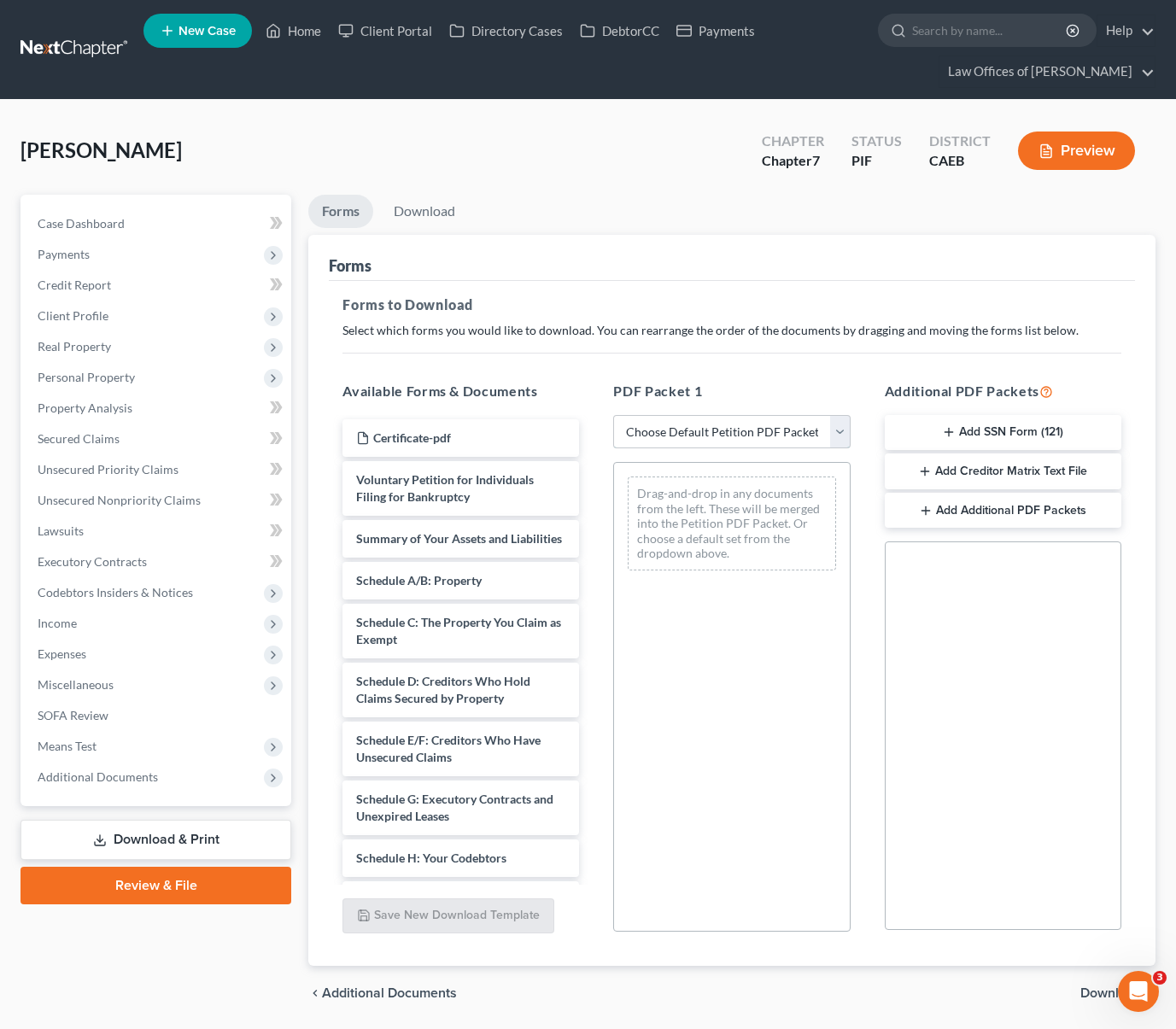
click at [837, 430] on select "Choose Default Petition PDF Packet Complete Bankruptcy Petition (all forms and …" at bounding box center [731, 432] width 236 height 34
select select "3"
click at [613, 415] on select "Choose Default Petition PDF Packet Complete Bankruptcy Petition (all forms and …" at bounding box center [731, 432] width 236 height 34
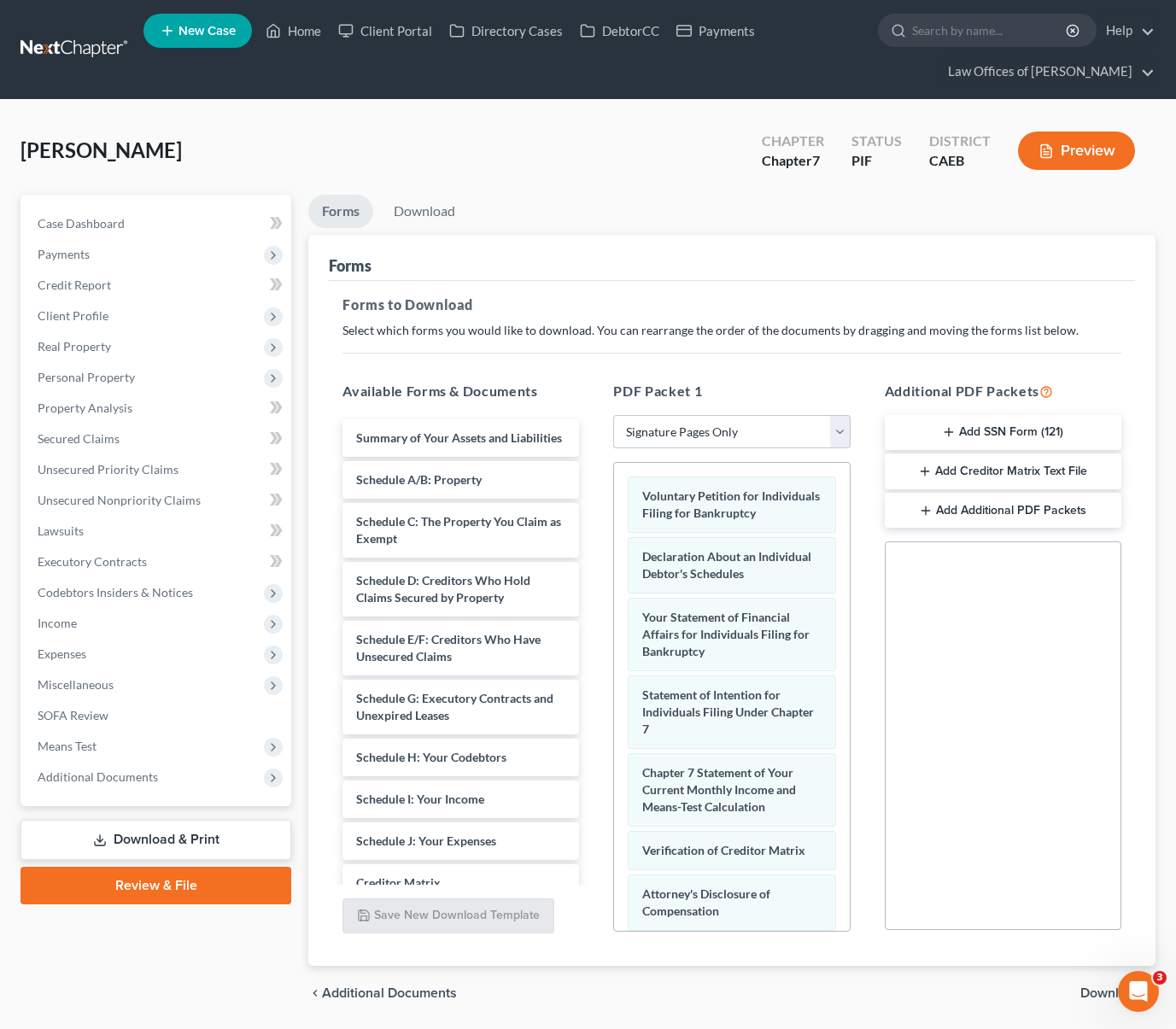
click at [1087, 991] on span "Download" at bounding box center [1111, 993] width 62 height 13
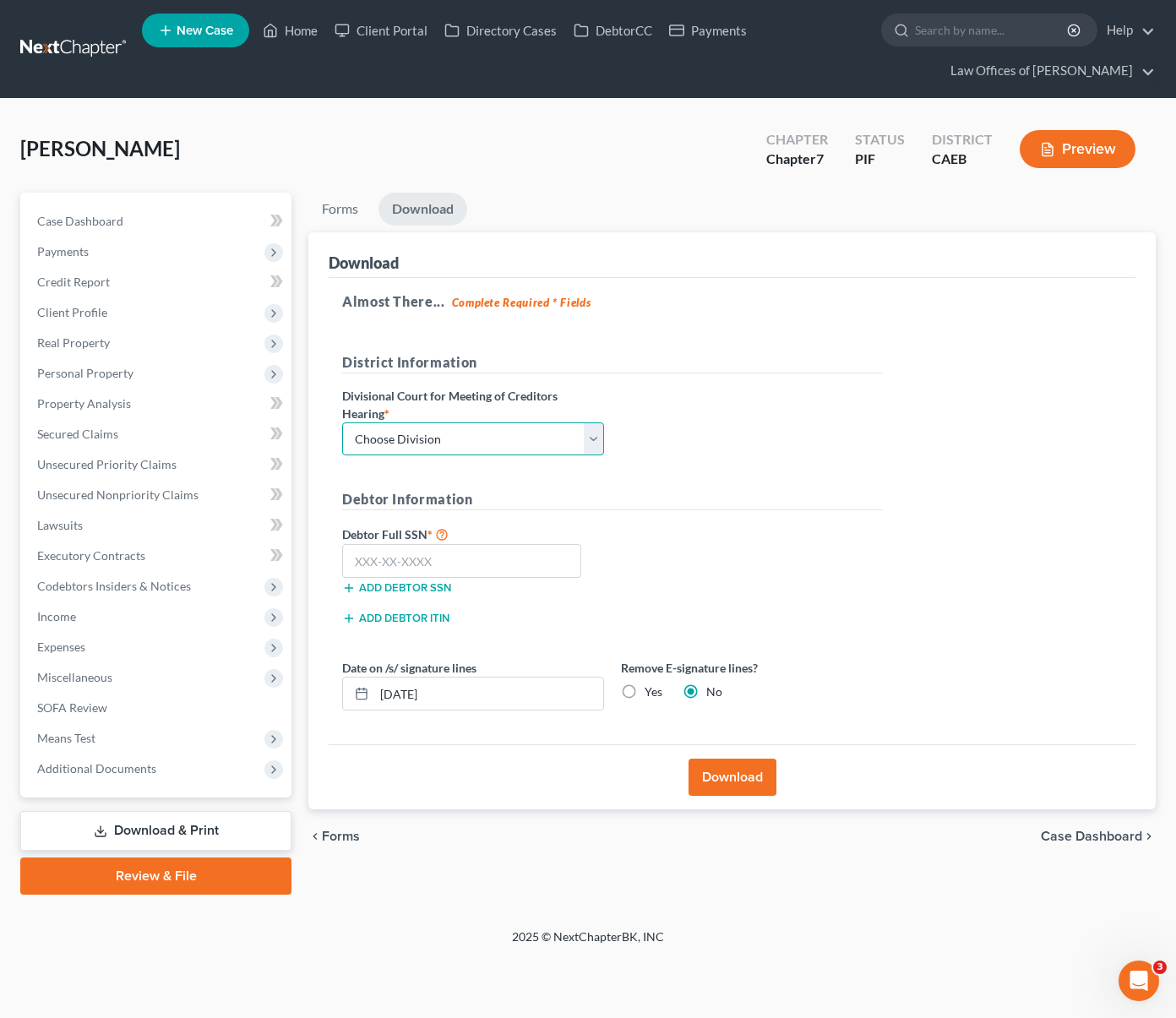
click at [594, 431] on select "Choose Division Fresno Modesto [GEOGRAPHIC_DATA]" at bounding box center [472, 440] width 262 height 34
select select "0"
click at [342, 423] on select "Choose Division Fresno Modesto [GEOGRAPHIC_DATA]" at bounding box center [472, 440] width 262 height 34
click at [473, 563] on input "text" at bounding box center [461, 561] width 240 height 34
type input "111-11-1111"
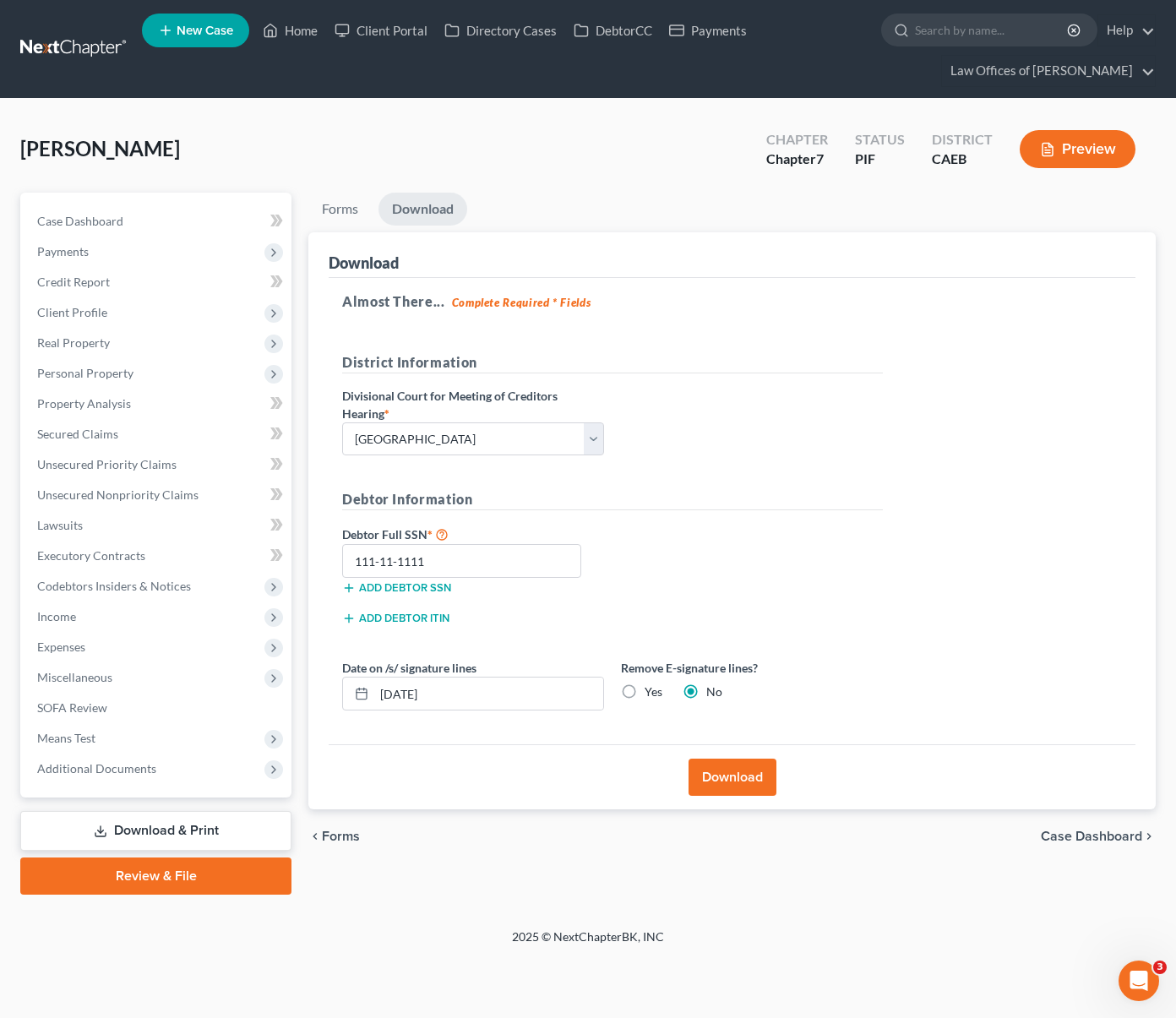
click at [715, 764] on button "Download" at bounding box center [733, 778] width 88 height 38
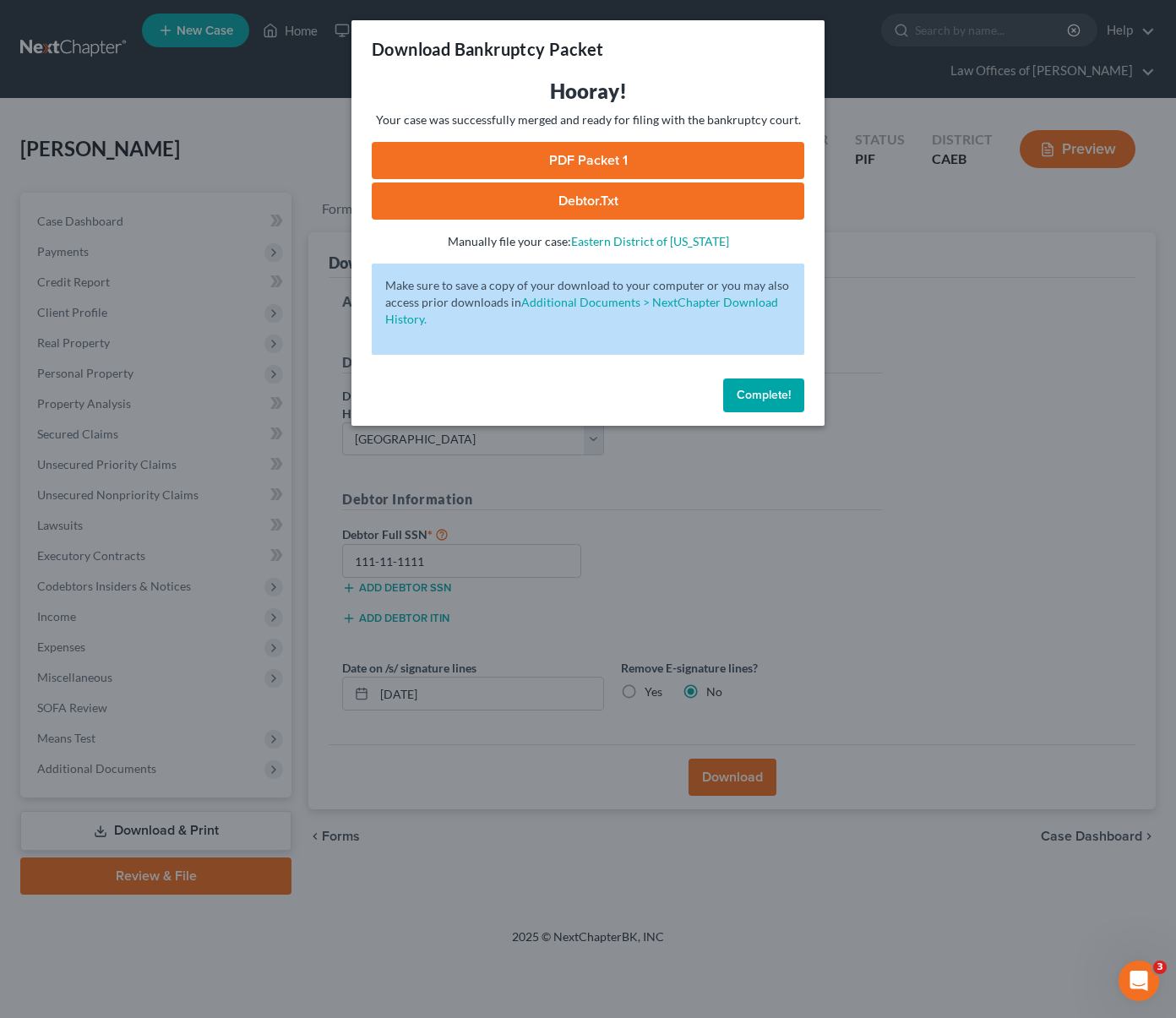
click at [623, 168] on link "PDF Packet 1" at bounding box center [588, 161] width 433 height 38
click at [759, 397] on span "Complete!" at bounding box center [764, 394] width 54 height 14
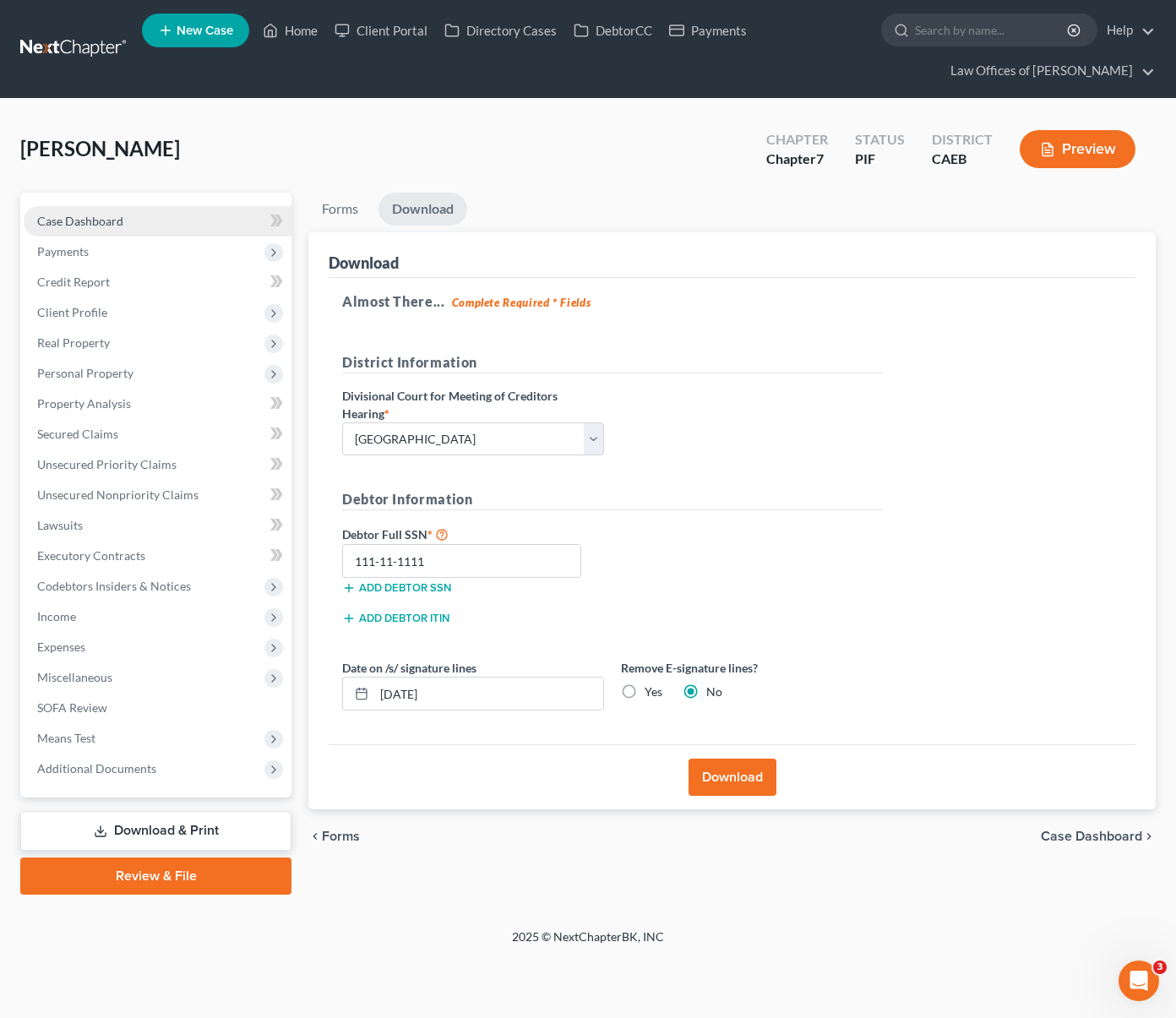
click at [179, 213] on link "Case Dashboard" at bounding box center [157, 221] width 268 height 30
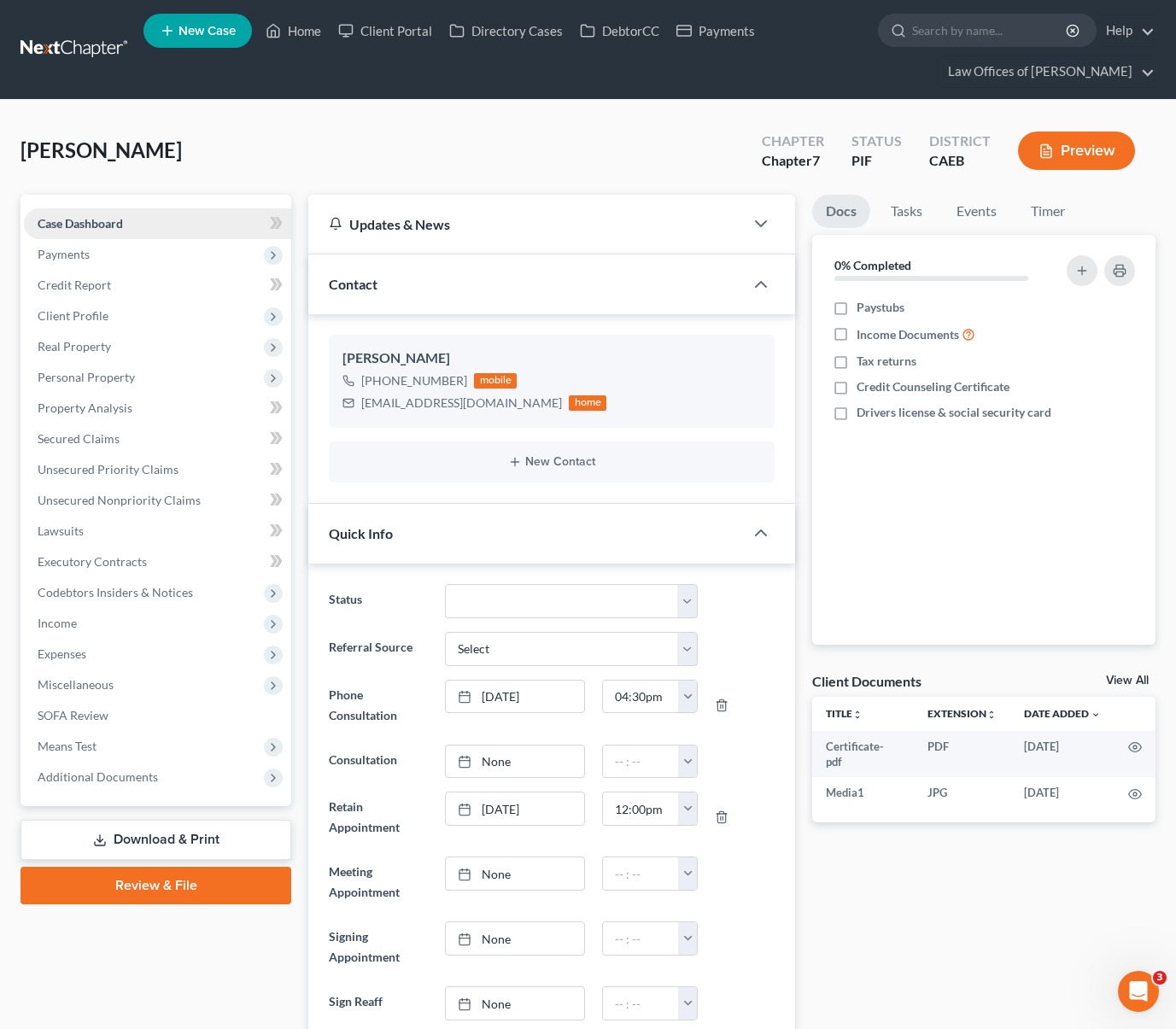
scroll to position [5496, 0]
drag, startPoint x: 359, startPoint y: 404, endPoint x: 505, endPoint y: 406, distance: 146.0
click at [505, 406] on div "[EMAIL_ADDRESS][DOMAIN_NAME] home" at bounding box center [475, 402] width 264 height 22
copy div "[EMAIL_ADDRESS][DOMAIN_NAME]"
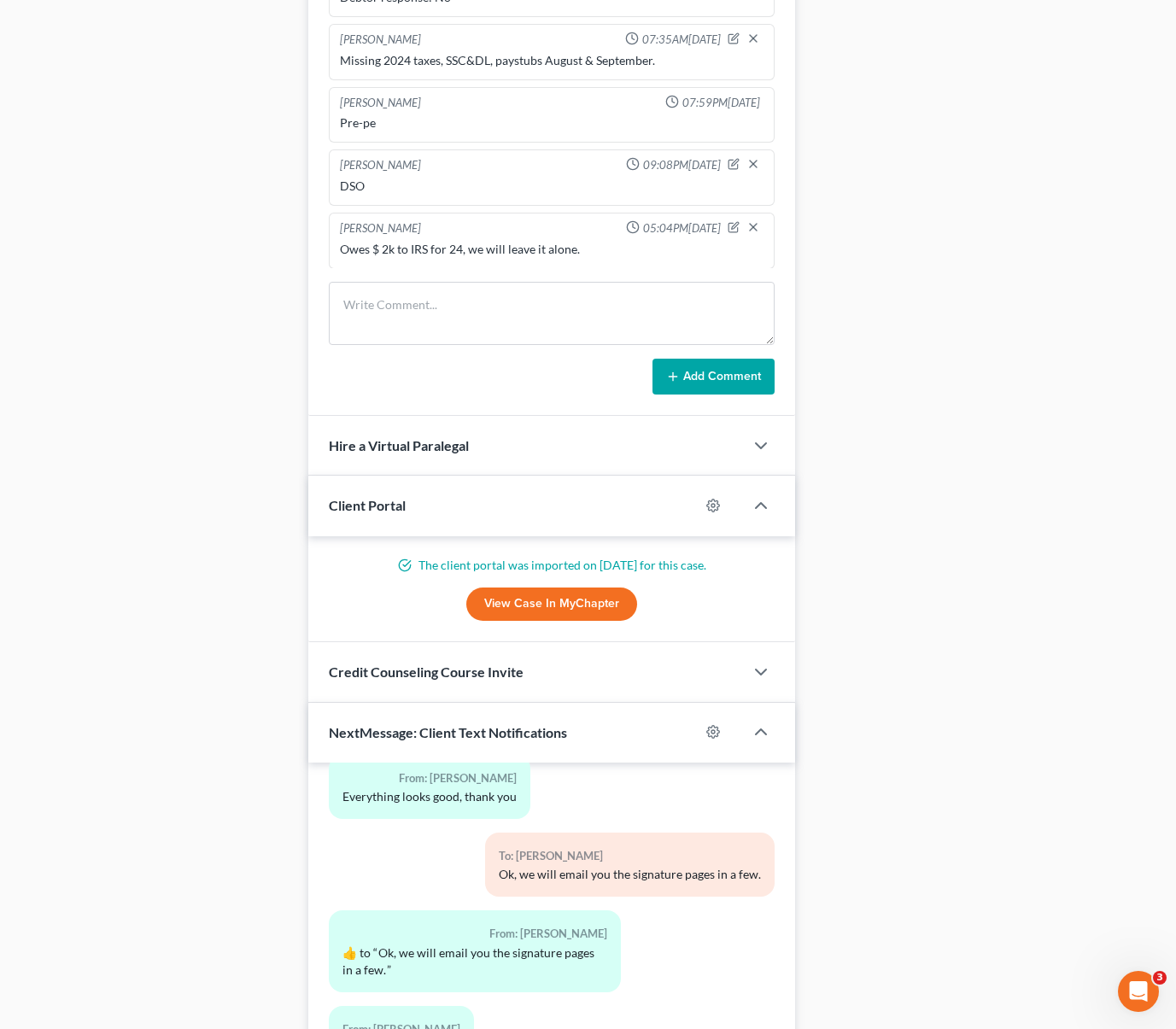
scroll to position [1433, 0]
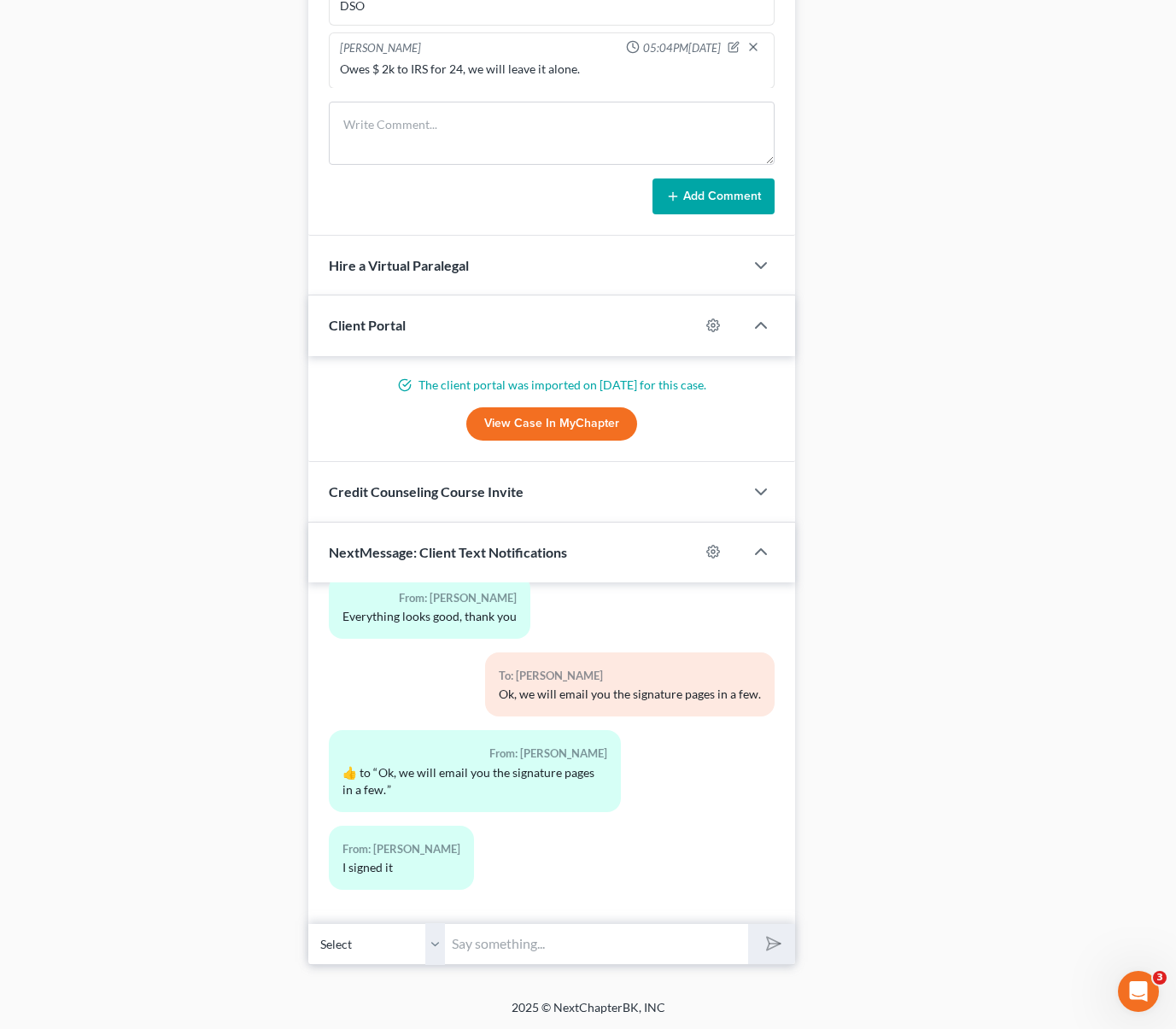
click at [484, 956] on input "text" at bounding box center [596, 944] width 303 height 42
type input "/"
type input "Got it, thank you !"
click at [748, 924] on button "submit" at bounding box center [771, 944] width 47 height 40
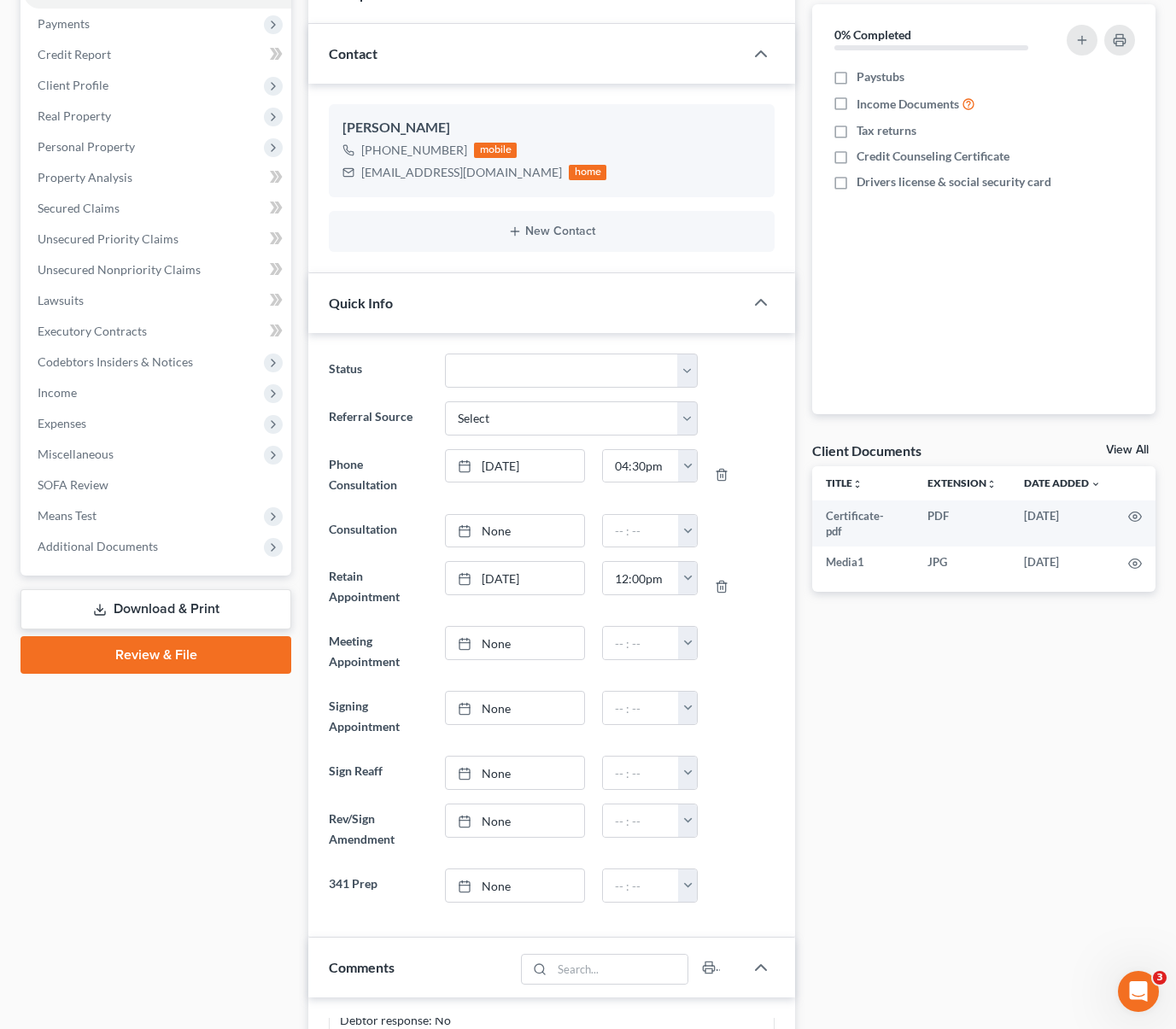
scroll to position [0, 0]
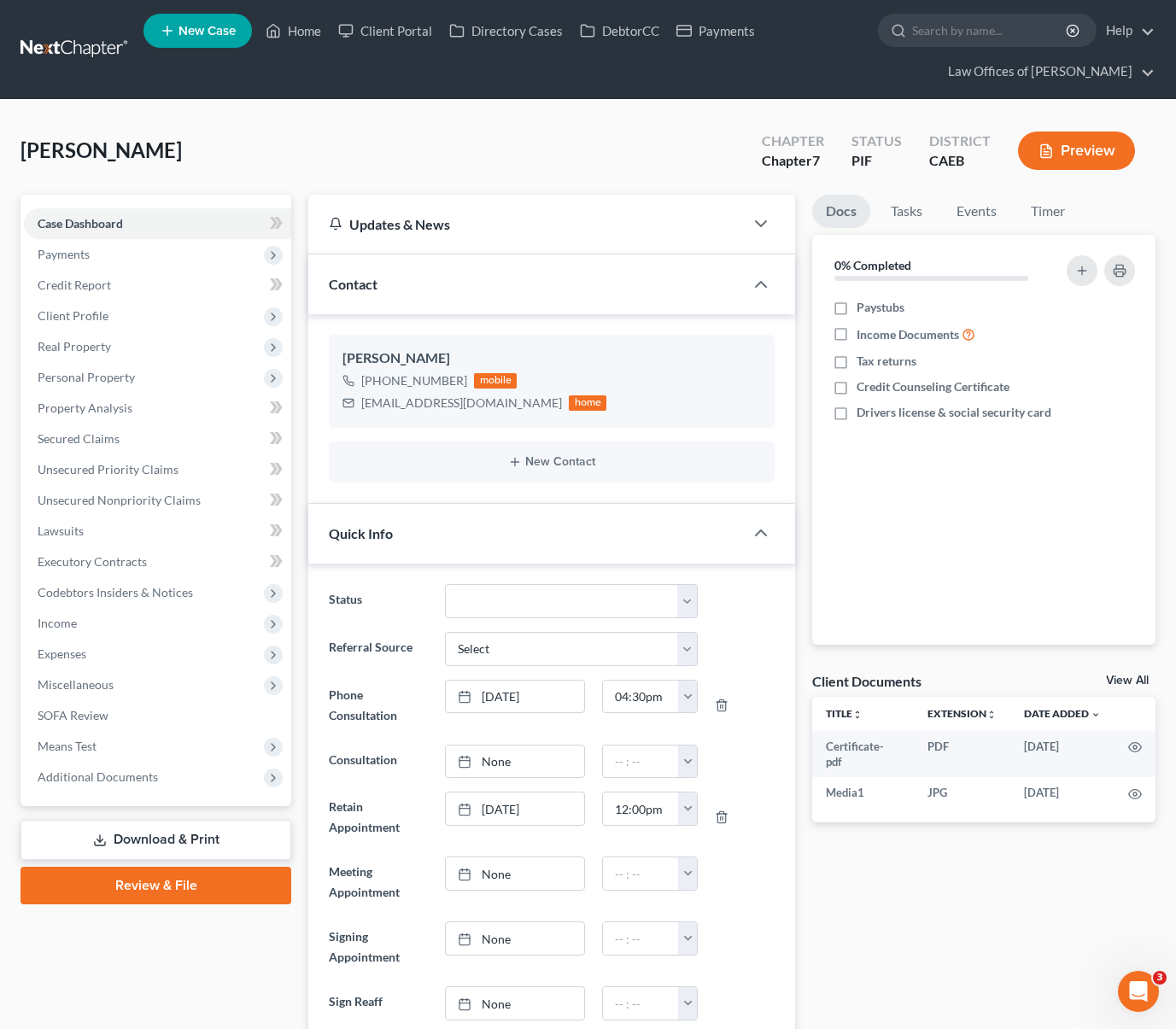
click at [215, 833] on link "Download & Print" at bounding box center [156, 840] width 271 height 40
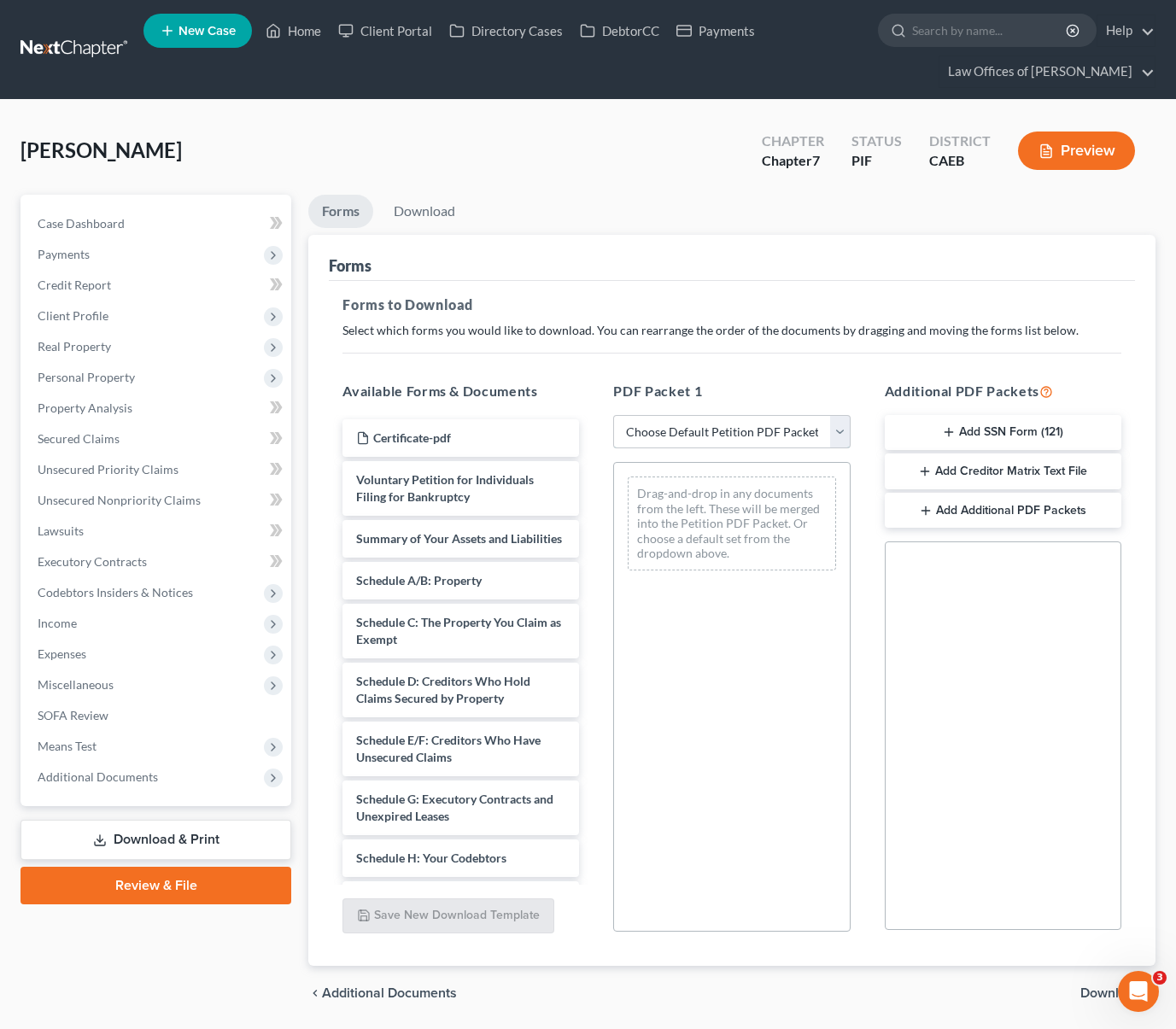
click at [833, 429] on select "Choose Default Petition PDF Packet Complete Bankruptcy Petition (all forms and …" at bounding box center [731, 432] width 236 height 34
select select "5"
click at [613, 415] on select "Choose Default Petition PDF Packet Complete Bankruptcy Petition (all forms and …" at bounding box center [731, 432] width 236 height 34
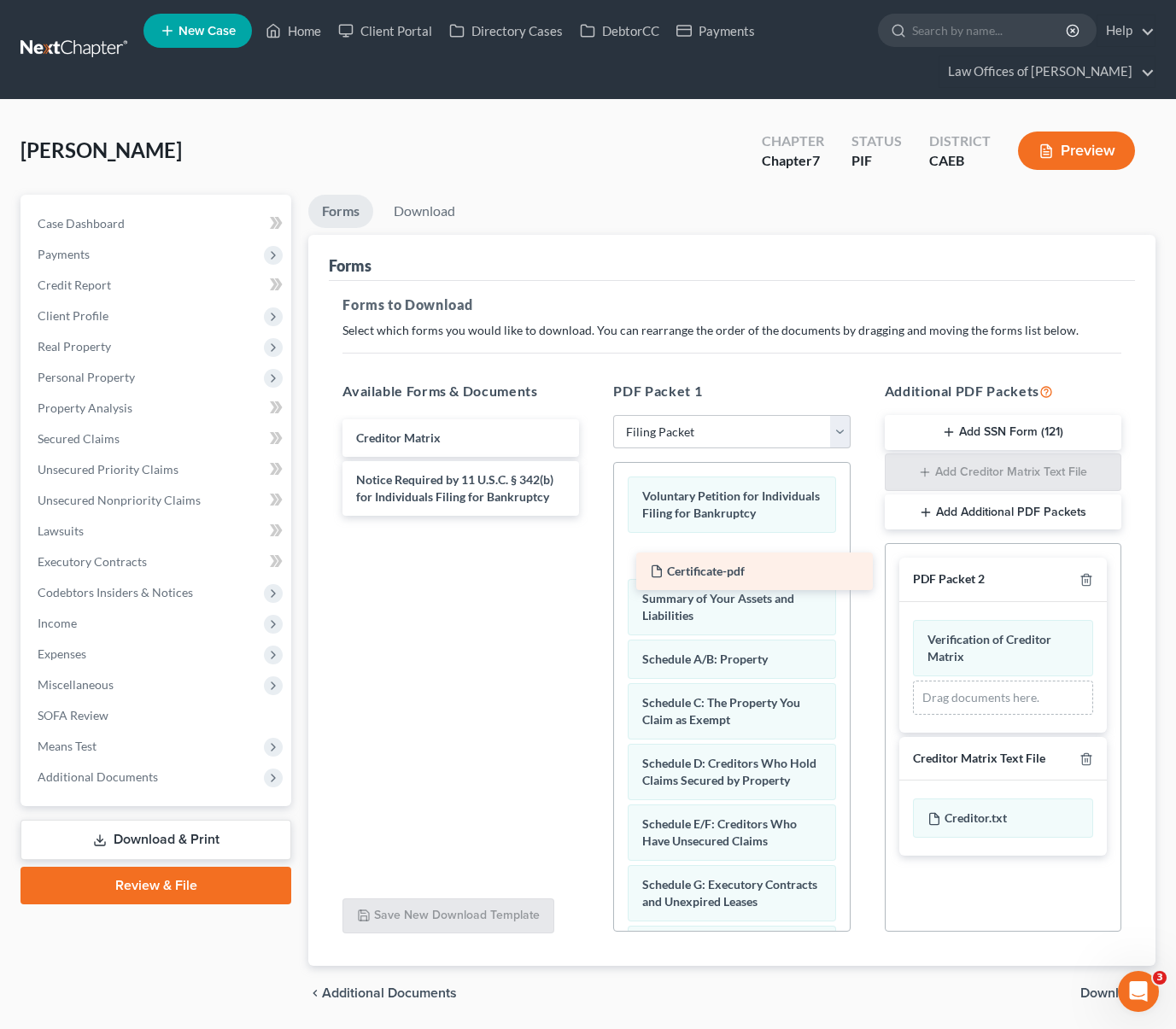
drag, startPoint x: 474, startPoint y: 438, endPoint x: 768, endPoint y: 571, distance: 322.7
click at [592, 515] on div "Certificate-pdf Certificate-pdf Creditor Matrix Notice Required by 11 U.S.C. § …" at bounding box center [460, 468] width 264 height 97
click at [1097, 992] on span "Download" at bounding box center [1111, 993] width 62 height 13
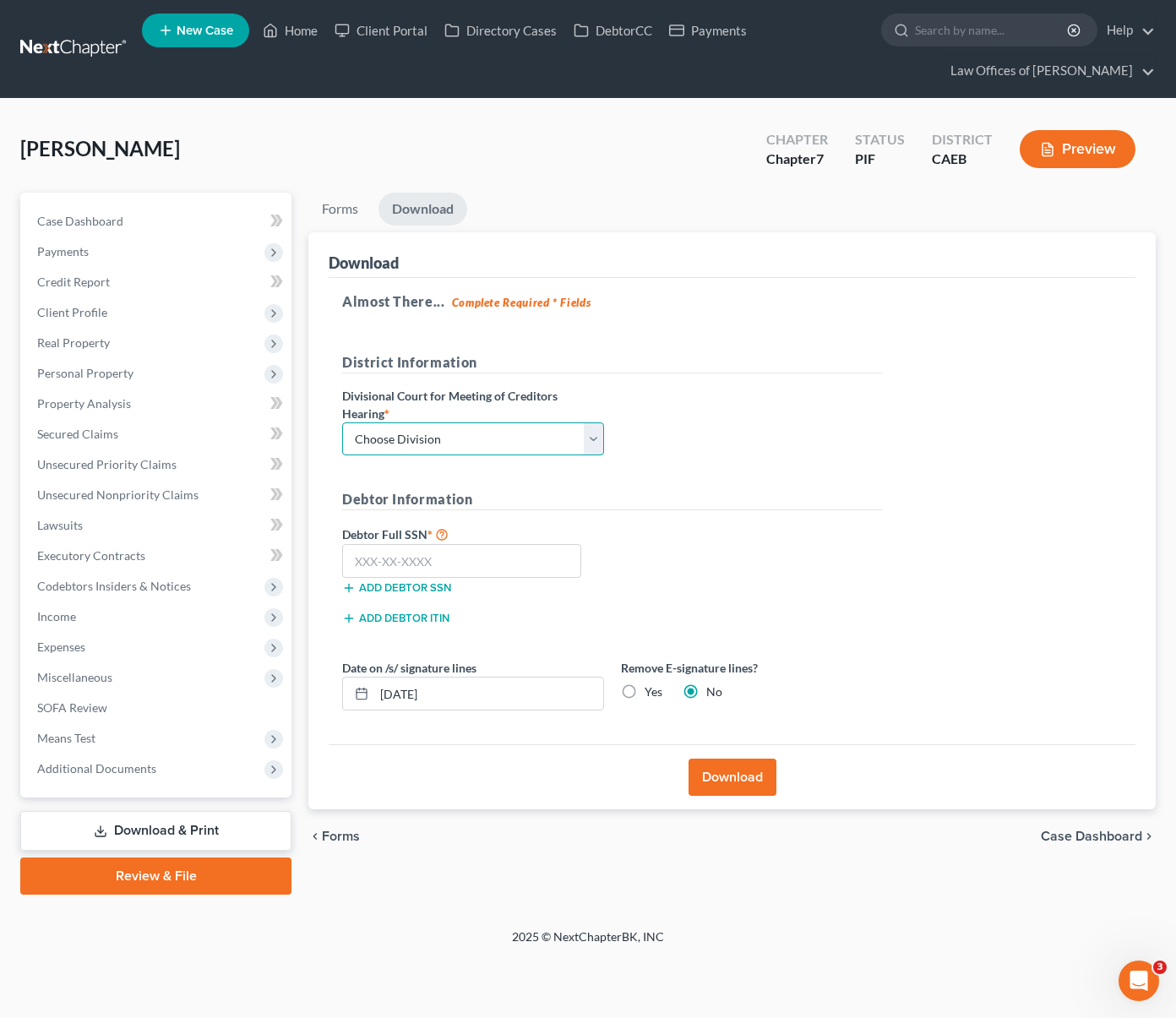
click at [594, 433] on select "Choose Division Fresno Modesto [GEOGRAPHIC_DATA]" at bounding box center [472, 440] width 262 height 34
click at [591, 436] on select "Choose Division Fresno Modesto [GEOGRAPHIC_DATA]" at bounding box center [472, 440] width 262 height 34
select select "0"
click at [342, 423] on select "Choose Division Fresno Modesto [GEOGRAPHIC_DATA]" at bounding box center [472, 440] width 262 height 34
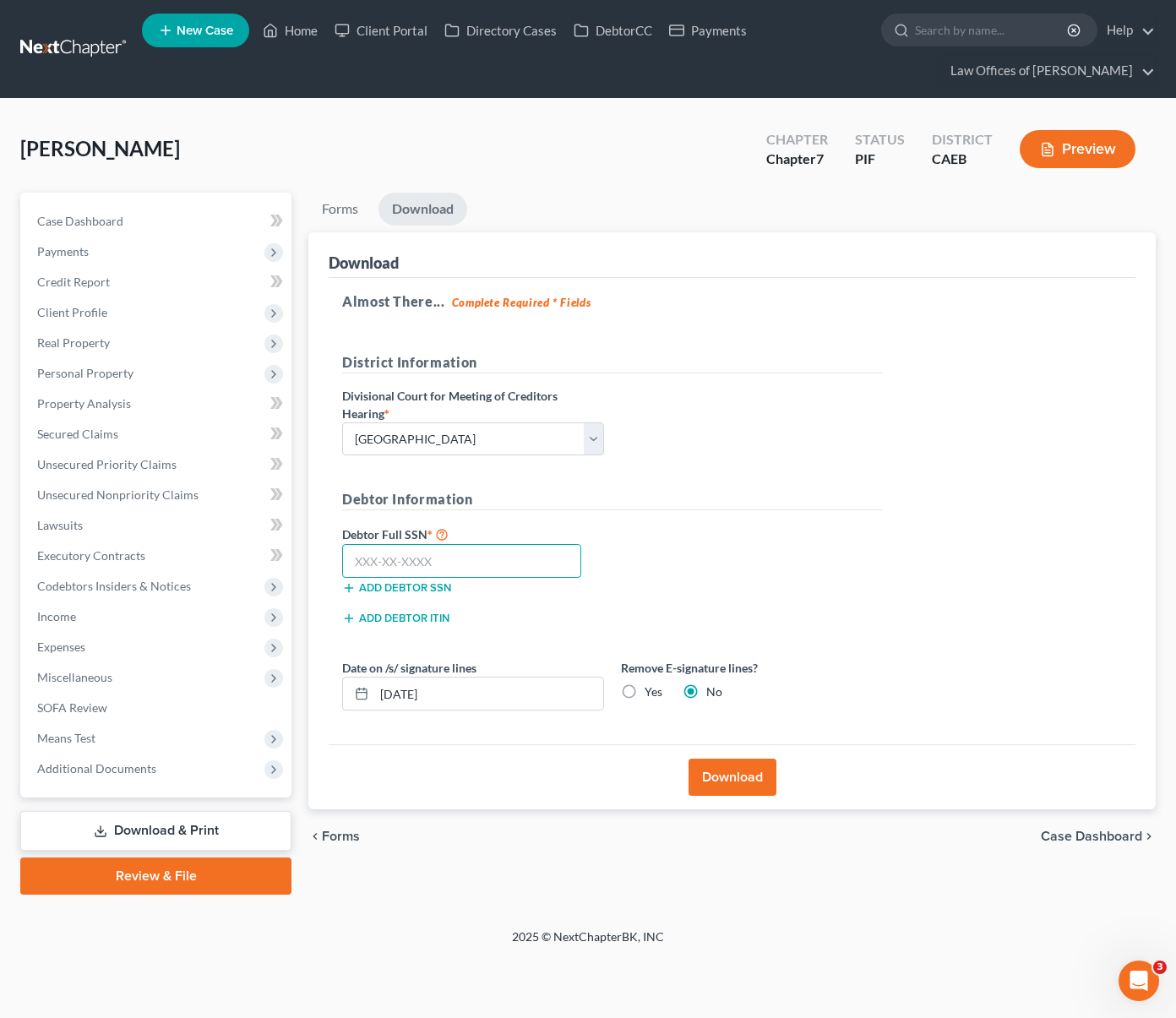
click at [480, 548] on input "text" at bounding box center [461, 561] width 240 height 34
type input "607-21-3450"
click at [736, 774] on button "Download" at bounding box center [733, 778] width 88 height 38
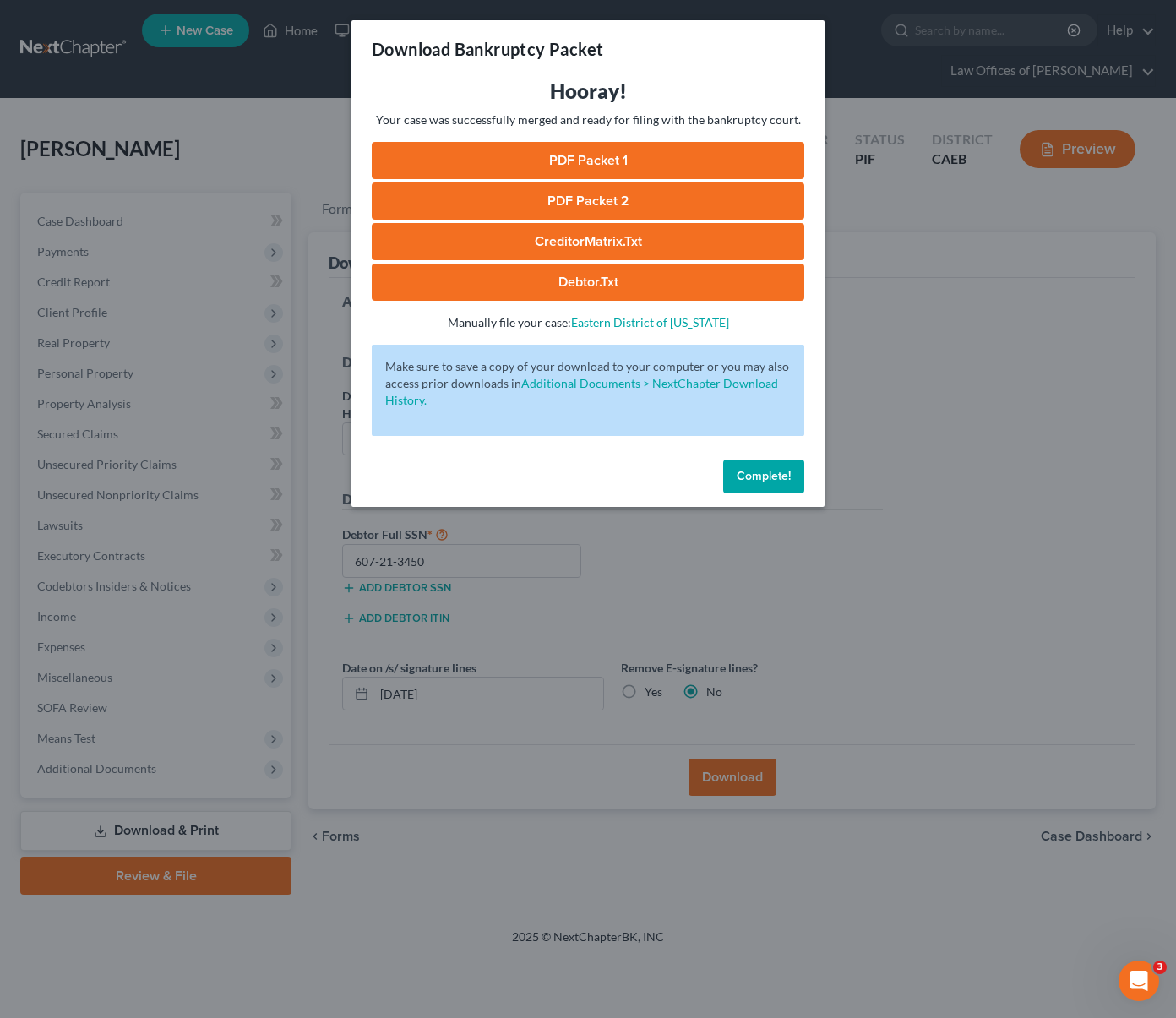
click at [540, 151] on link "PDF Packet 1" at bounding box center [588, 161] width 433 height 38
click at [610, 197] on link "PDF Packet 2" at bounding box center [588, 201] width 433 height 38
click at [670, 242] on link "CreditorMatrix.txt" at bounding box center [588, 241] width 433 height 38
click at [663, 286] on link "Debtor.txt" at bounding box center [588, 283] width 433 height 38
click at [785, 473] on span "Complete!" at bounding box center [764, 475] width 54 height 14
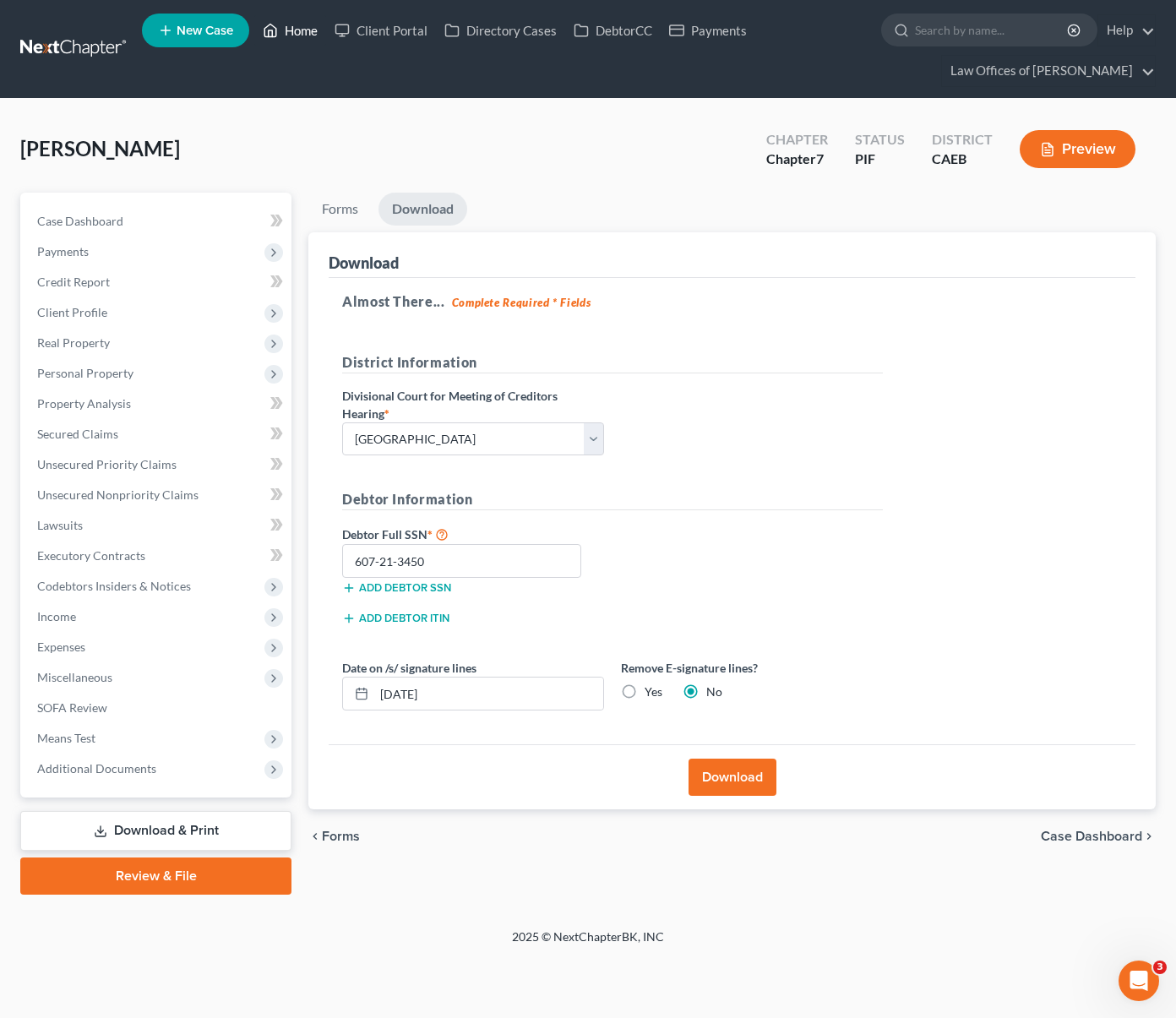
click at [299, 34] on link "Home" at bounding box center [290, 30] width 71 height 30
